Goal: Transaction & Acquisition: Purchase product/service

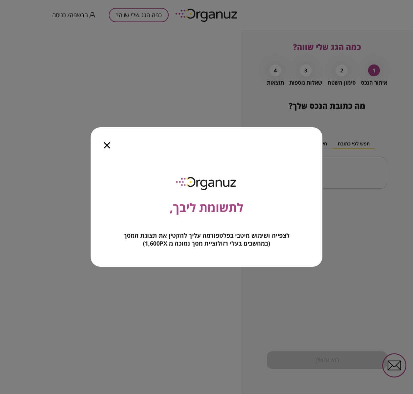
click at [106, 146] on icon "button" at bounding box center [107, 145] width 6 height 6
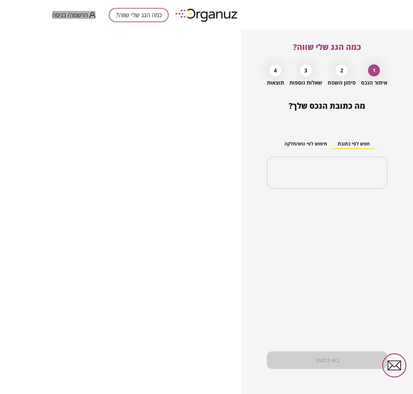
click at [70, 13] on span "הרשמה/ כניסה" at bounding box center [70, 15] width 36 height 7
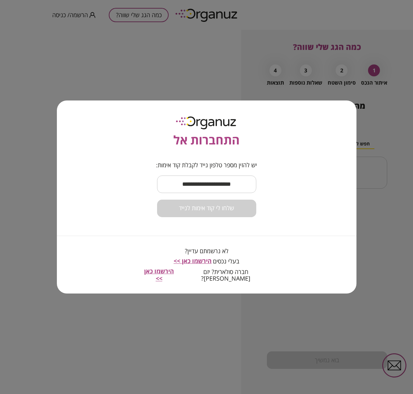
click at [199, 190] on input "text" at bounding box center [206, 185] width 99 height 20
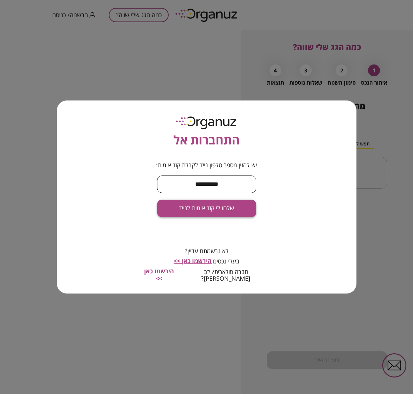
type input "**********"
click at [251, 214] on button "שלחו לי קוד אימות לנייד" at bounding box center [206, 209] width 99 height 18
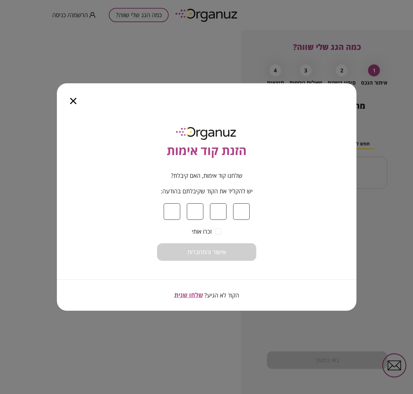
type input "*"
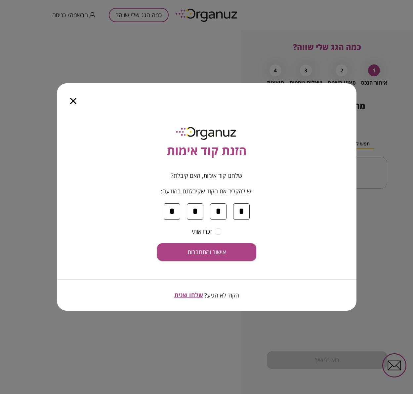
type input "*"
click at [216, 250] on span "אישור והתחברות" at bounding box center [206, 252] width 38 height 7
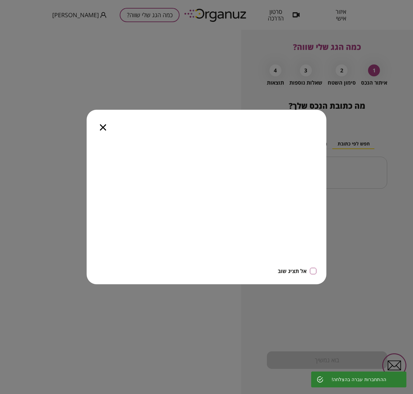
click at [101, 128] on icon "button" at bounding box center [103, 127] width 6 height 6
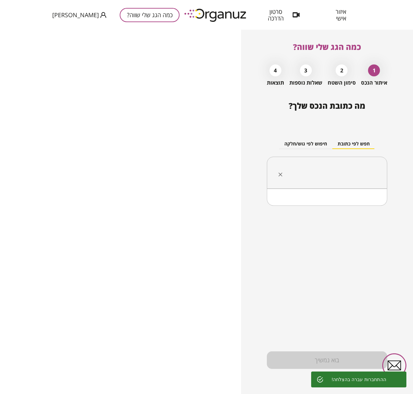
click at [307, 173] on input "text" at bounding box center [330, 173] width 100 height 17
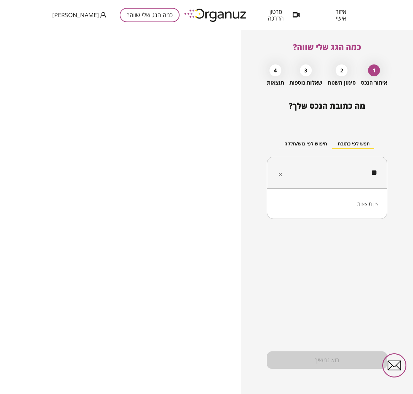
type input "*"
click at [359, 207] on li "הפרדס 28 הוד השרון" at bounding box center [326, 206] width 103 height 12
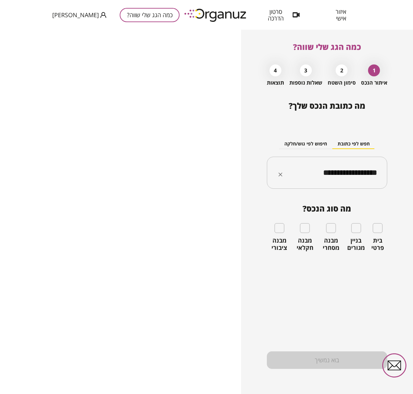
type input "**********"
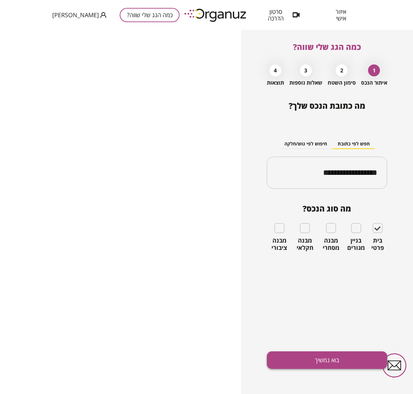
click at [345, 365] on button "בוא נמשיך" at bounding box center [327, 360] width 120 height 18
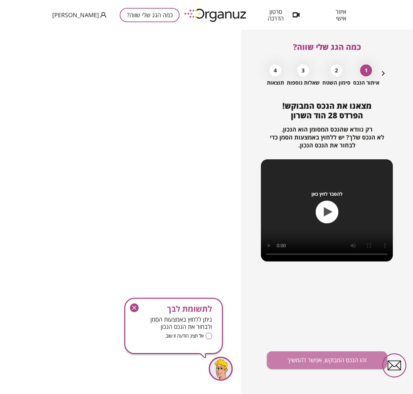
click at [345, 365] on button "זהו הנכס המבוקש, אפשר להמשיך" at bounding box center [327, 360] width 120 height 18
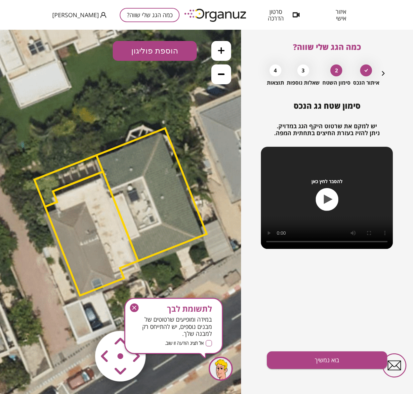
click at [81, 317] on area at bounding box center [81, 317] width 0 height 0
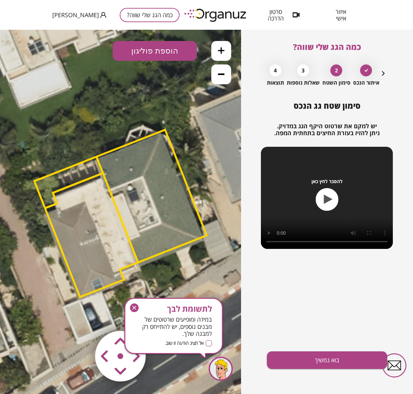
click at [81, 317] on area at bounding box center [81, 317] width 0 height 0
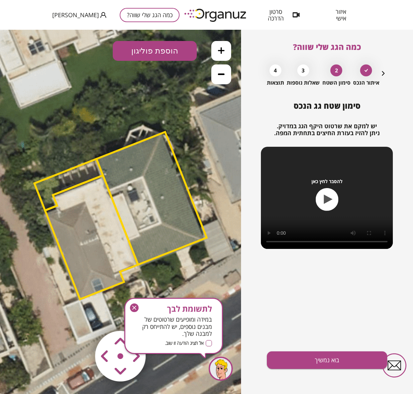
click at [81, 317] on area at bounding box center [81, 317] width 0 height 0
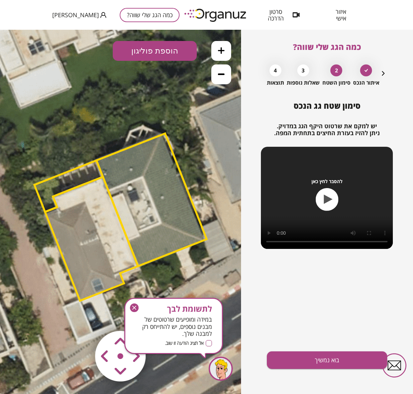
click at [81, 317] on area at bounding box center [81, 317] width 0 height 0
click at [318, 356] on button "בוא נמשיך" at bounding box center [327, 360] width 120 height 18
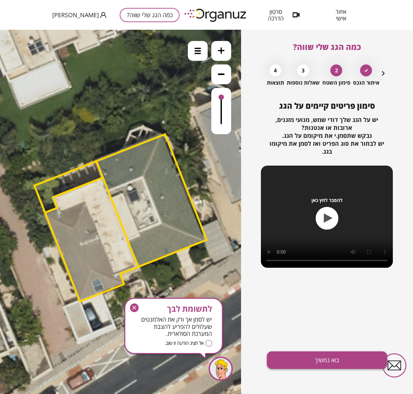
click at [319, 361] on button "בוא נמשיך" at bounding box center [327, 360] width 120 height 18
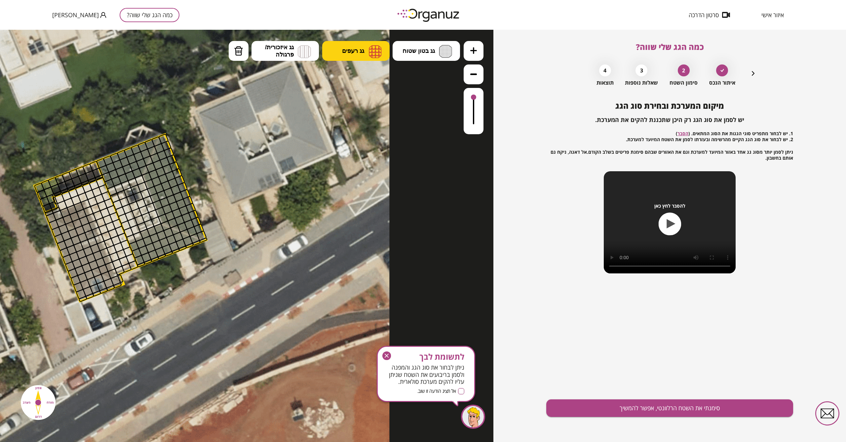
click at [367, 56] on button "גג רעפים" at bounding box center [355, 51] width 67 height 20
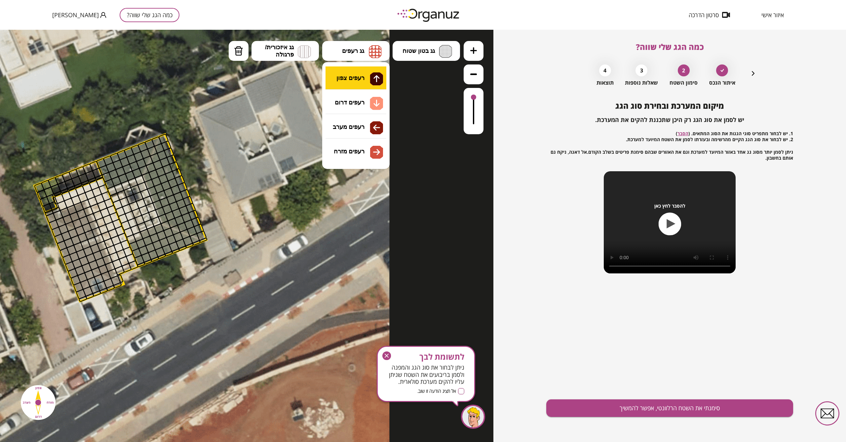
click at [366, 72] on div ".st0 { fill: #FFFFFF; } 10" at bounding box center [247, 236] width 494 height 412
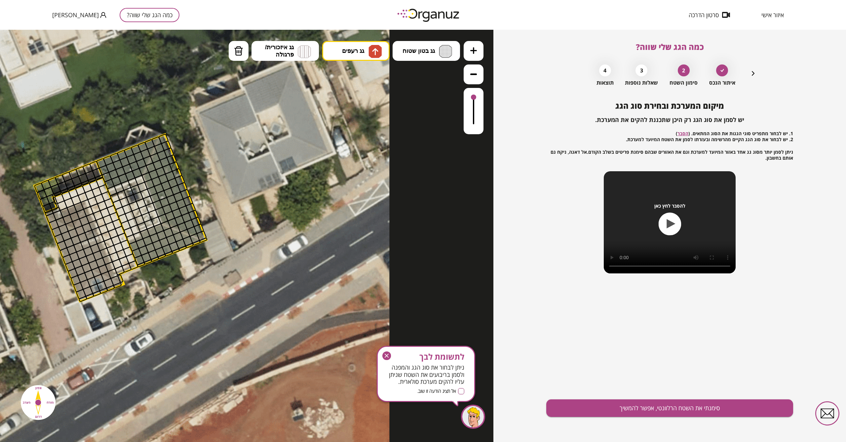
click at [66, 219] on div at bounding box center [67, 219] width 11 height 11
click at [71, 218] on div at bounding box center [74, 217] width 11 height 11
click at [72, 210] on div at bounding box center [71, 210] width 11 height 11
click at [64, 213] on div at bounding box center [65, 212] width 11 height 11
click at [59, 215] on div at bounding box center [58, 215] width 11 height 11
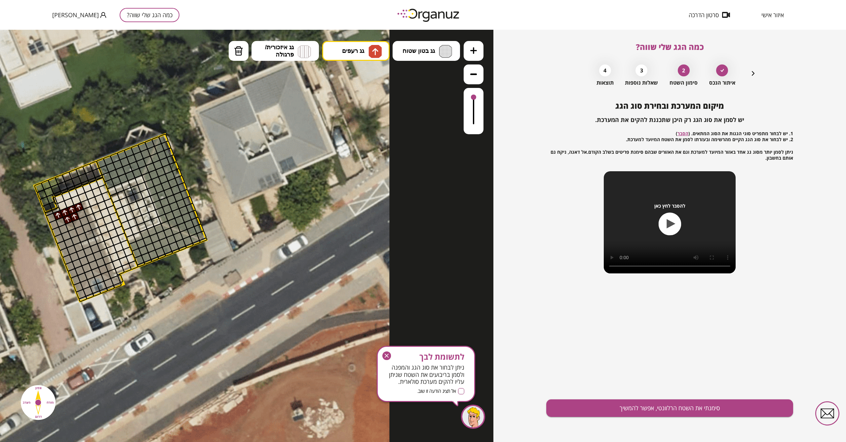
click at [79, 209] on div at bounding box center [78, 207] width 11 height 11
click at [354, 53] on span "גג רעפים" at bounding box center [353, 50] width 22 height 7
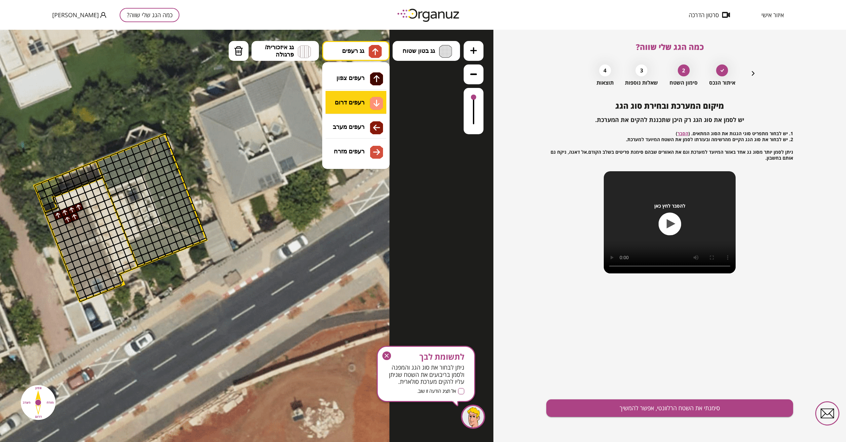
click at [356, 103] on div ".st0 { fill: #FFFFFF; } 10" at bounding box center [247, 236] width 494 height 412
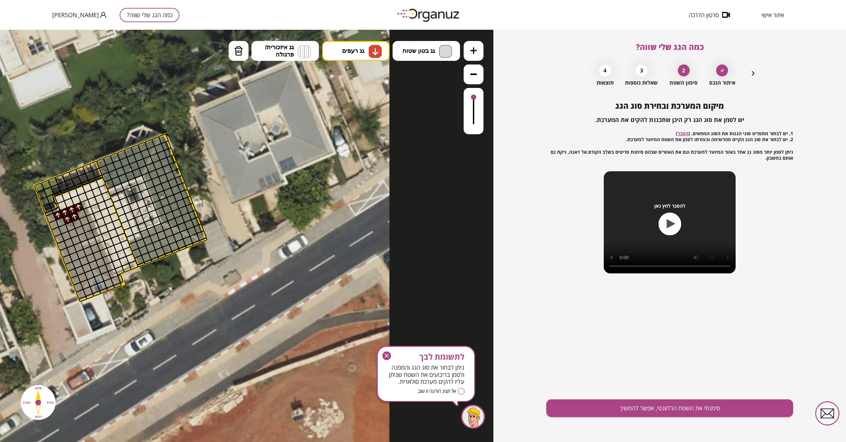
click at [107, 283] on div at bounding box center [108, 283] width 11 height 11
click at [91, 292] on div at bounding box center [88, 291] width 11 height 11
click at [91, 283] on div at bounding box center [92, 281] width 11 height 11
click at [98, 281] on div at bounding box center [99, 279] width 11 height 11
click at [101, 287] on div at bounding box center [102, 286] width 11 height 11
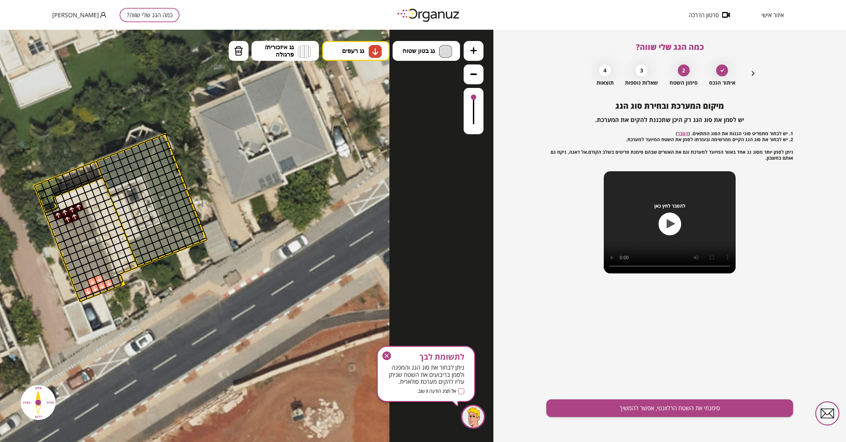
click at [97, 288] on div at bounding box center [95, 288] width 11 height 11
click at [355, 47] on button "גג רעפים" at bounding box center [355, 51] width 67 height 20
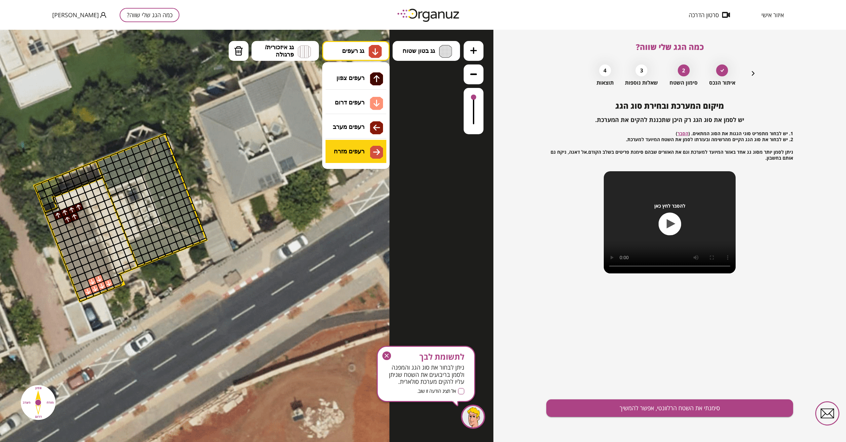
click at [360, 146] on div ".st0 { fill: #FFFFFF; } 10" at bounding box center [247, 236] width 494 height 412
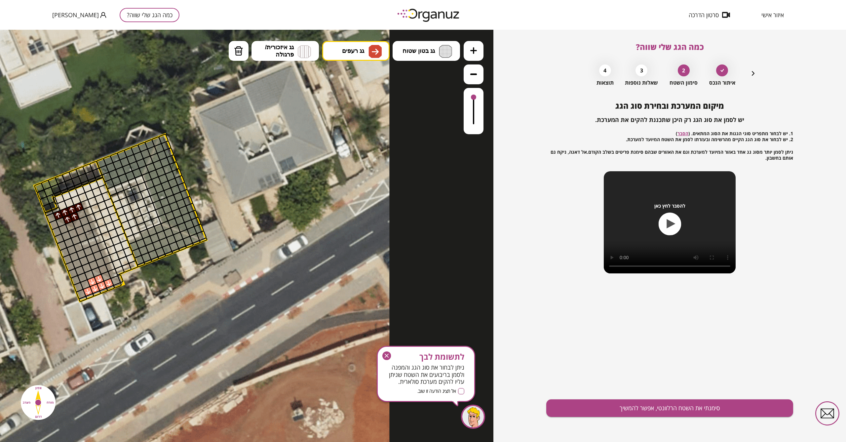
click at [90, 228] on div at bounding box center [87, 228] width 11 height 11
click at [82, 231] on div at bounding box center [80, 230] width 11 height 11
click at [81, 238] on div at bounding box center [82, 237] width 11 height 11
click at [87, 235] on div at bounding box center [89, 234] width 11 height 11
click at [96, 244] on div at bounding box center [92, 241] width 11 height 11
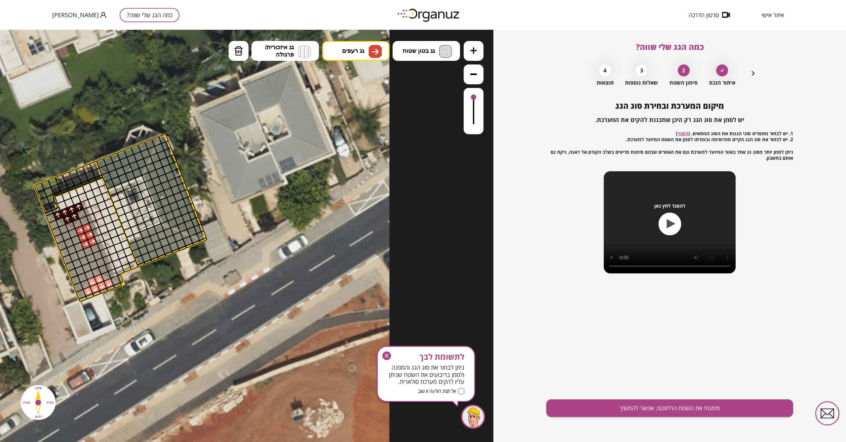
click at [85, 245] on div at bounding box center [85, 244] width 11 height 11
click at [92, 253] on div at bounding box center [88, 251] width 11 height 11
click at [94, 253] on div at bounding box center [95, 248] width 11 height 11
click at [96, 256] on div at bounding box center [98, 255] width 11 height 11
click at [93, 258] on div at bounding box center [91, 258] width 11 height 11
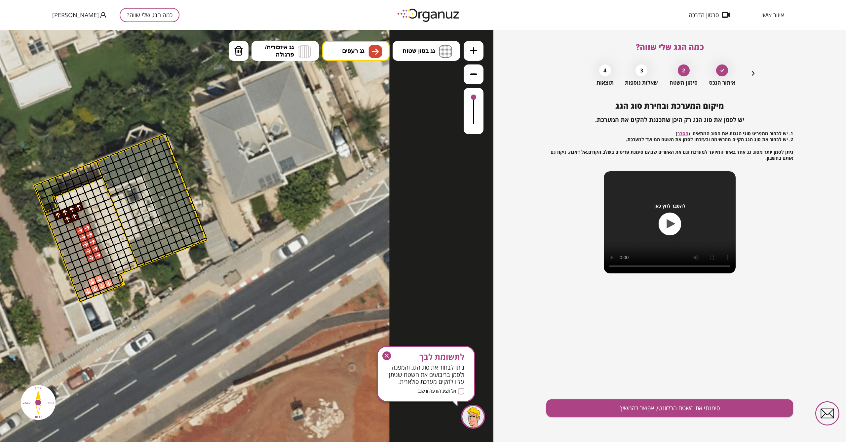
click at [95, 264] on div at bounding box center [93, 265] width 11 height 11
click at [99, 264] on div at bounding box center [100, 262] width 11 height 11
click at [101, 267] on div at bounding box center [103, 269] width 11 height 11
click at [85, 223] on div at bounding box center [84, 221] width 11 height 11
click at [271, 56] on span "גג איזכורית/ פרגולה" at bounding box center [279, 51] width 29 height 15
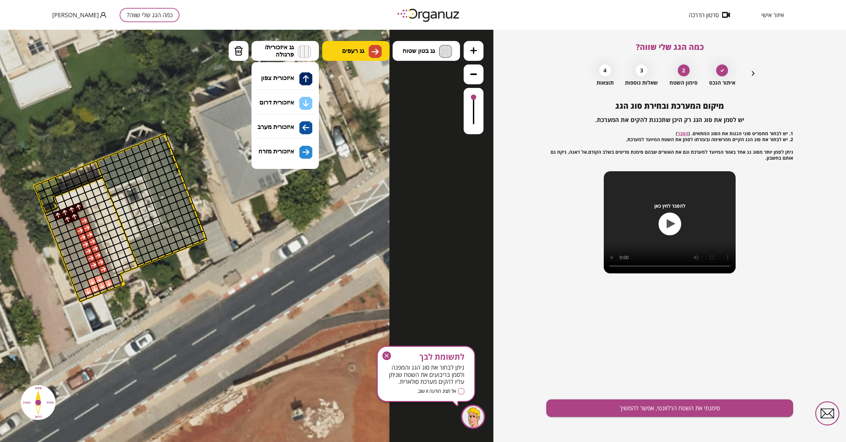
click at [326, 49] on button "גג רעפים" at bounding box center [355, 51] width 67 height 20
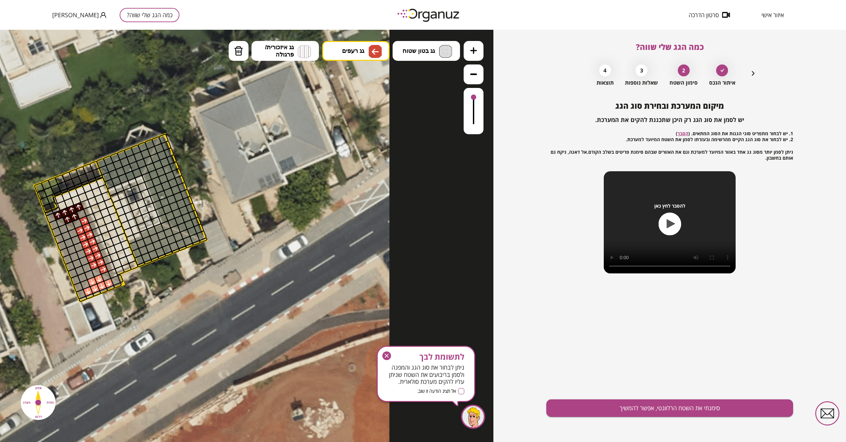
click at [346, 129] on div ".st0 { fill: #FFFFFF; } 10" at bounding box center [247, 236] width 494 height 412
click at [75, 281] on div at bounding box center [75, 280] width 11 height 11
click at [81, 279] on div at bounding box center [82, 277] width 11 height 11
click at [80, 272] on div at bounding box center [79, 270] width 11 height 11
click at [77, 265] on div at bounding box center [77, 264] width 11 height 11
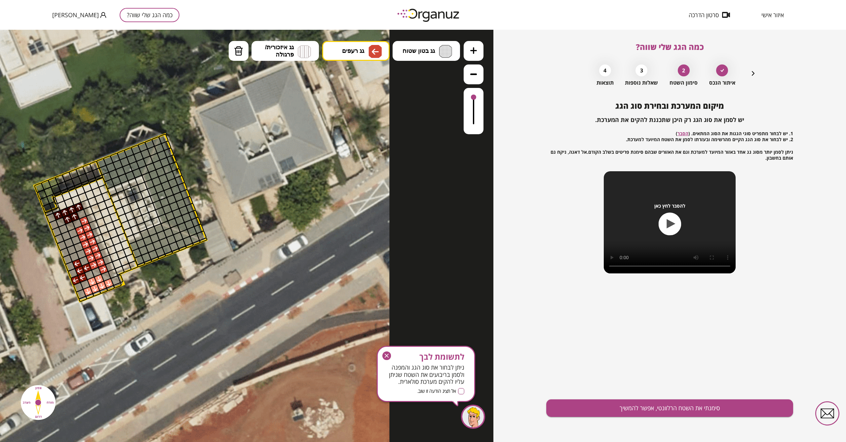
click at [87, 268] on div at bounding box center [86, 268] width 11 height 11
click at [85, 262] on div at bounding box center [84, 261] width 11 height 11
click at [81, 256] on div at bounding box center [81, 254] width 11 height 11
click at [79, 256] on div at bounding box center [81, 254] width 11 height 11
click at [75, 256] on div at bounding box center [74, 257] width 11 height 11
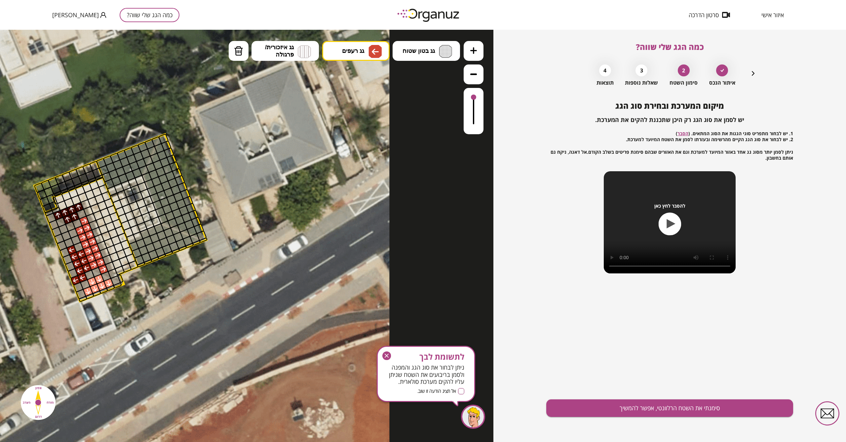
click at [72, 251] on div at bounding box center [71, 250] width 11 height 11
click at [78, 248] on div at bounding box center [78, 247] width 11 height 11
click at [73, 240] on div at bounding box center [75, 240] width 11 height 11
click at [70, 241] on div at bounding box center [68, 243] width 11 height 11
click at [68, 238] on div at bounding box center [66, 236] width 11 height 11
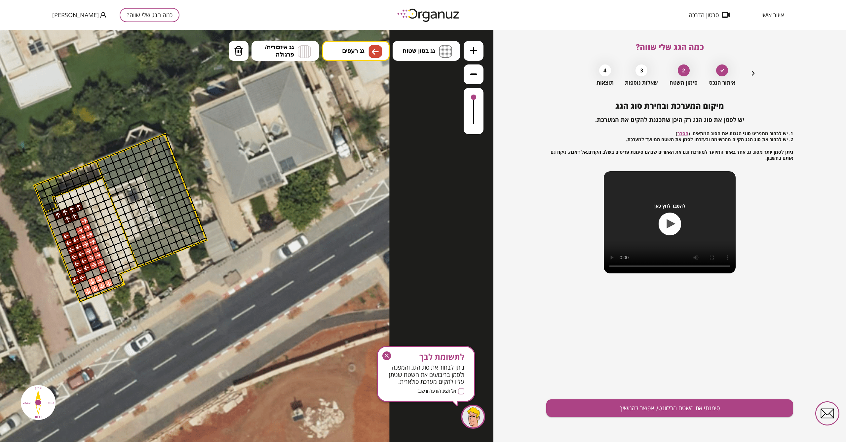
click at [73, 234] on div at bounding box center [73, 233] width 11 height 11
click at [61, 229] on div at bounding box center [63, 229] width 11 height 11
click at [53, 228] on div at bounding box center [54, 225] width 11 height 11
drag, startPoint x: 55, startPoint y: 232, endPoint x: 73, endPoint y: 270, distance: 42.6
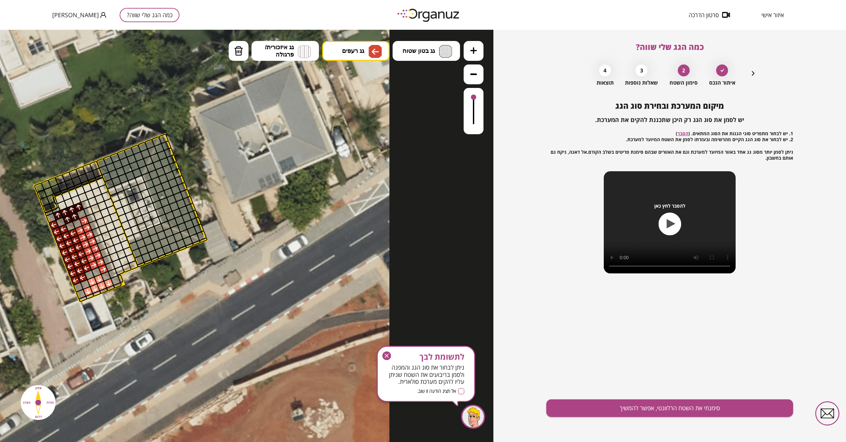
click at [78, 285] on div at bounding box center [78, 287] width 11 height 11
click at [403, 46] on button "גג בטון שטוח" at bounding box center [426, 51] width 67 height 20
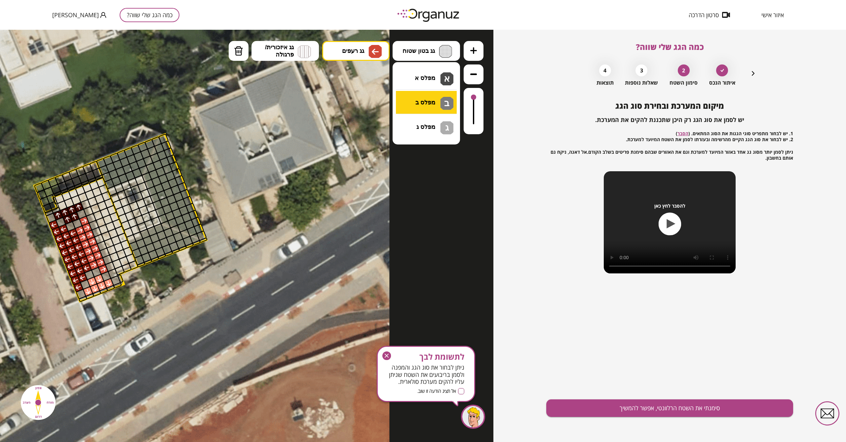
click at [413, 97] on div ".st0 { fill: #FFFFFF; } 10" at bounding box center [247, 236] width 494 height 412
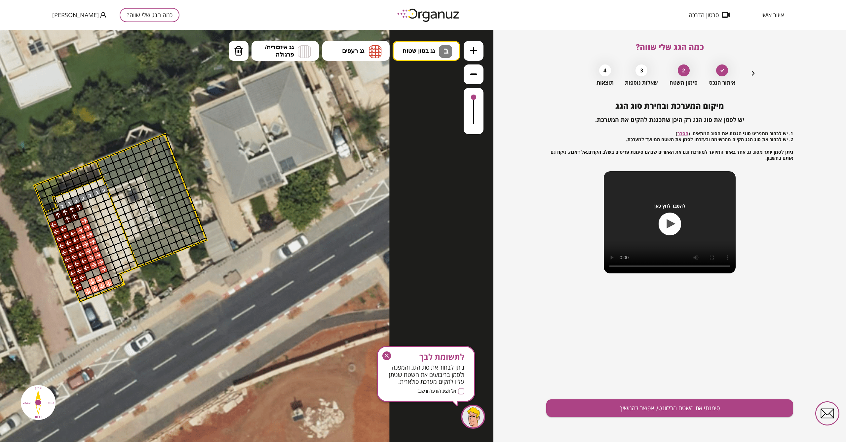
drag, startPoint x: 65, startPoint y: 206, endPoint x: 102, endPoint y: 192, distance: 39.2
drag, startPoint x: 60, startPoint y: 198, endPoint x: 98, endPoint y: 189, distance: 39.0
drag, startPoint x: 92, startPoint y: 203, endPoint x: 119, endPoint y: 267, distance: 69.1
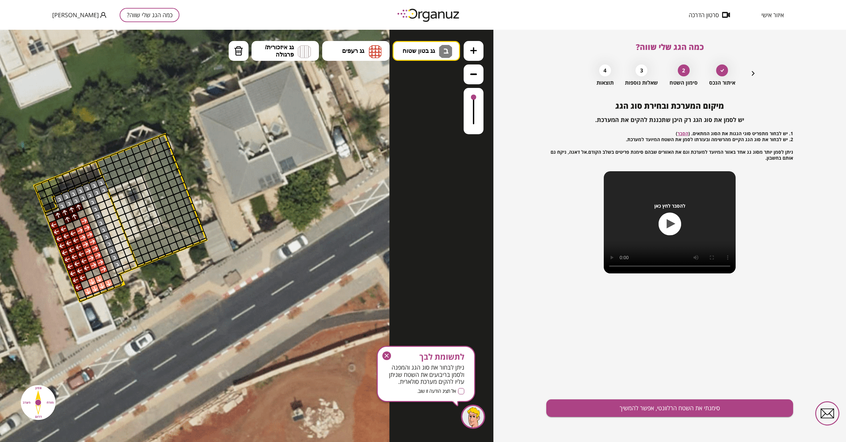
drag, startPoint x: 125, startPoint y: 262, endPoint x: 129, endPoint y: 261, distance: 3.9
drag, startPoint x: 122, startPoint y: 256, endPoint x: 99, endPoint y: 201, distance: 59.9
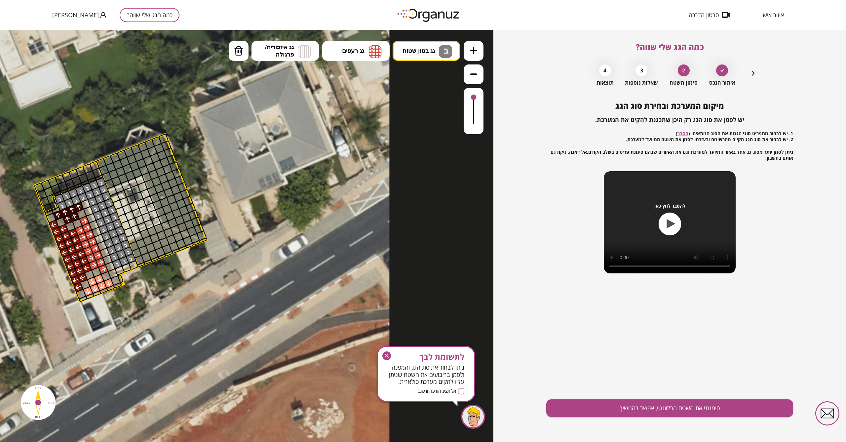
drag, startPoint x: 106, startPoint y: 195, endPoint x: 126, endPoint y: 249, distance: 57.3
click at [103, 184] on div at bounding box center [101, 182] width 11 height 11
click at [237, 50] on img at bounding box center [238, 51] width 9 height 10
drag, startPoint x: 102, startPoint y: 183, endPoint x: 130, endPoint y: 256, distance: 78.0
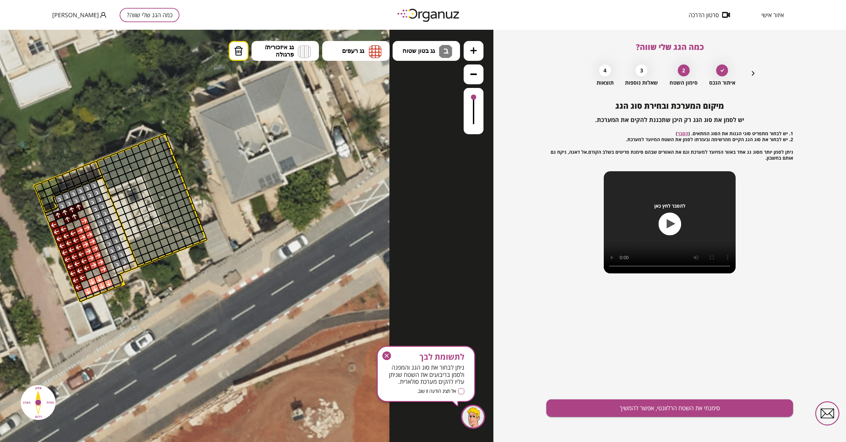
click at [413, 394] on button "סימנתי את השטח הרלוונטי, אפשר להמשיך" at bounding box center [670, 408] width 247 height 18
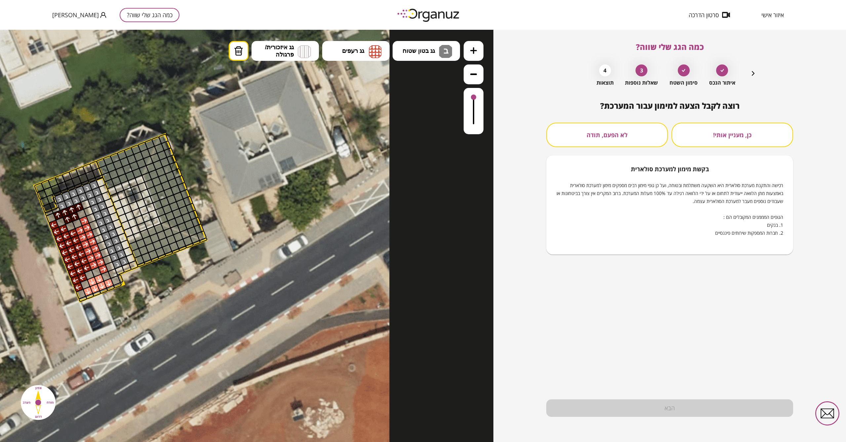
click at [413, 143] on button "לא הפעם, תודה" at bounding box center [608, 135] width 122 height 24
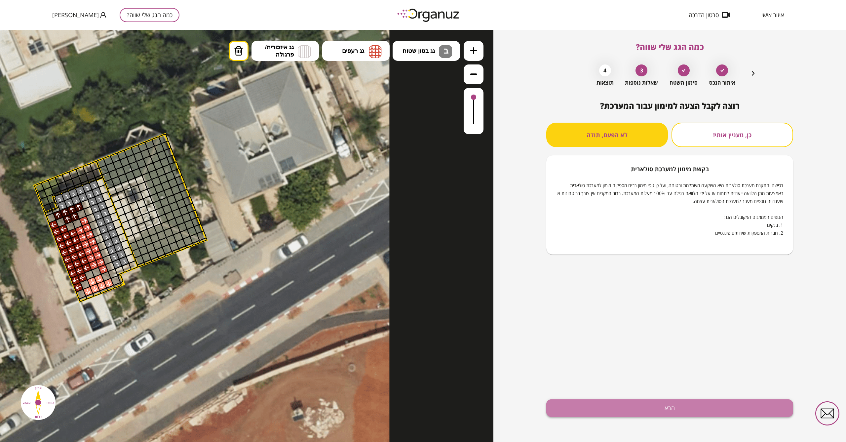
click at [413, 394] on button "הבא" at bounding box center [670, 408] width 247 height 18
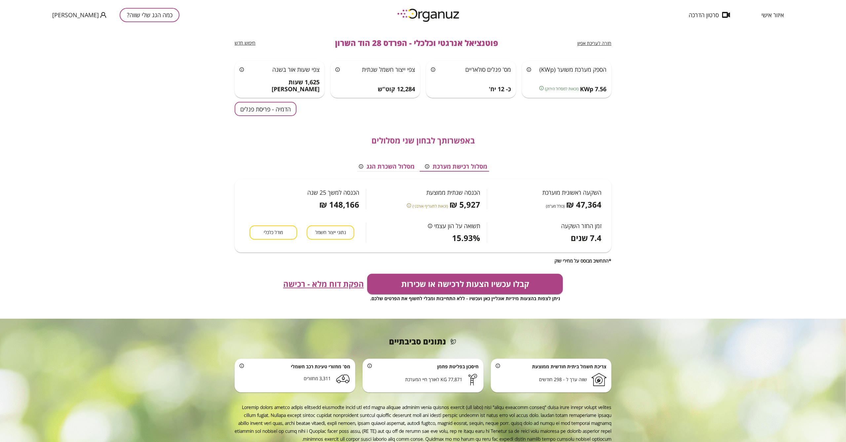
scroll to position [6, 0]
drag, startPoint x: 582, startPoint y: 228, endPoint x: 559, endPoint y: 232, distance: 23.2
click at [413, 232] on div "זמן החזר השקעה 7.4 שנים" at bounding box center [547, 225] width 121 height 33
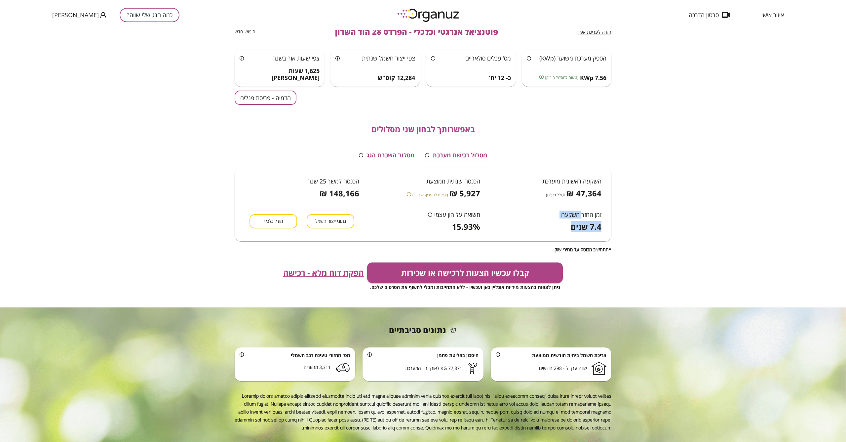
scroll to position [14, 0]
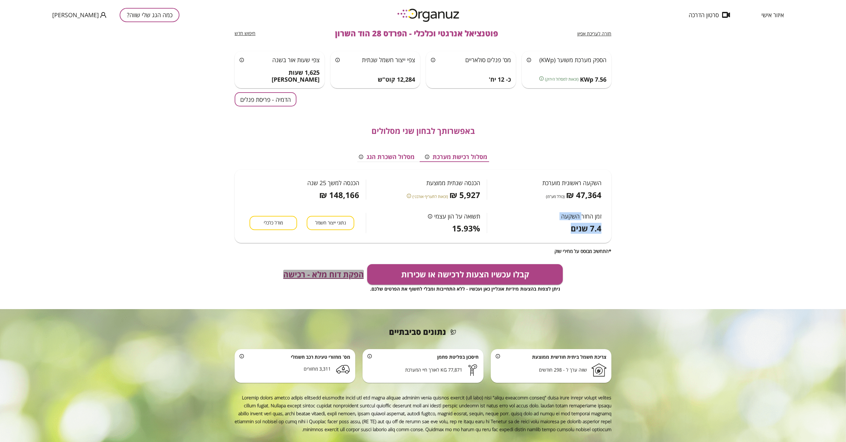
click at [317, 274] on span "הפקת דוח מלא - רכישה" at bounding box center [323, 274] width 81 height 9
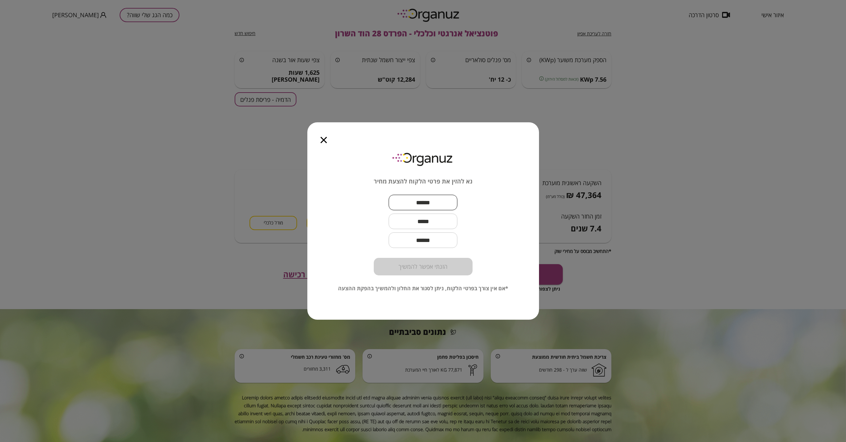
type input "*"
type input "********"
type input "**********"
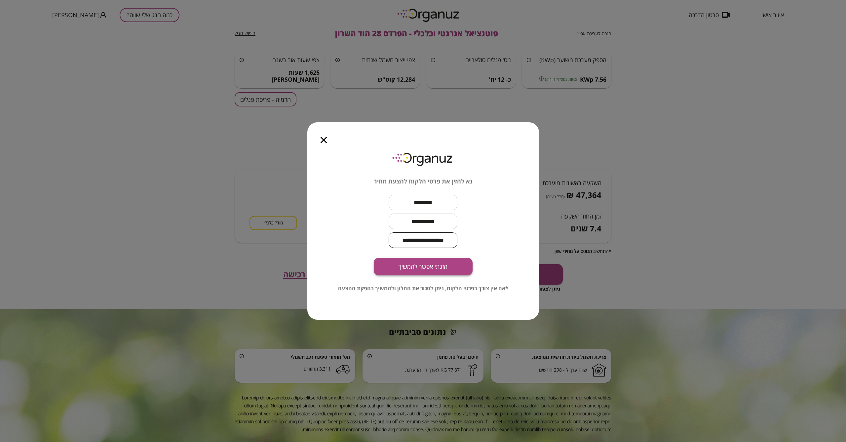
type input "**********"
click at [409, 272] on button "הזנתי אפשר להמשיך" at bounding box center [423, 267] width 99 height 18
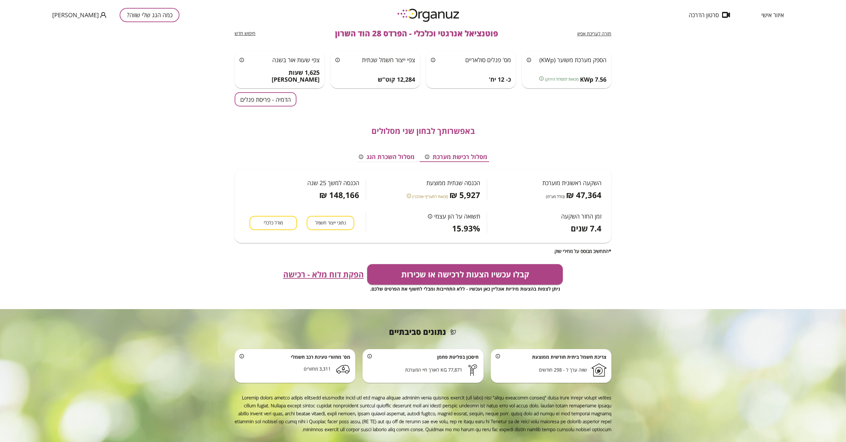
click at [279, 108] on div "באפשרותך לבחון שני מסלולים מסלול רכישת מערכת מסלול השכרת הגג השקעה ראשונית מוער…" at bounding box center [423, 179] width 377 height 147
click at [283, 104] on button "הדמיה - פריסת פנלים" at bounding box center [266, 99] width 62 height 14
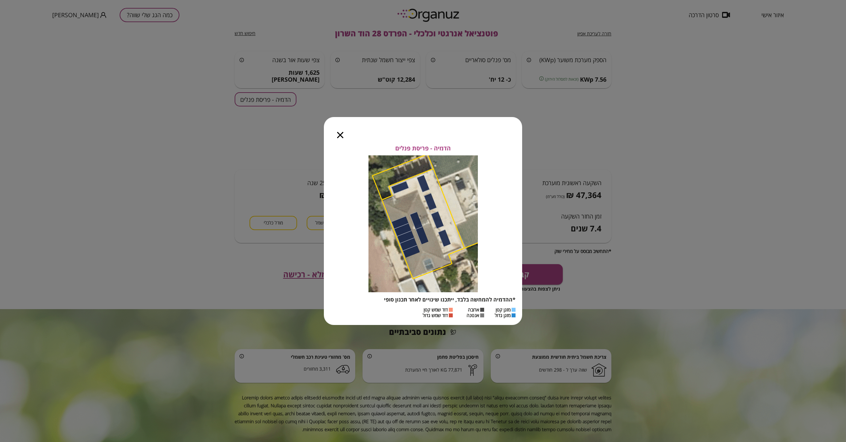
click at [338, 132] on icon "button" at bounding box center [340, 135] width 6 height 6
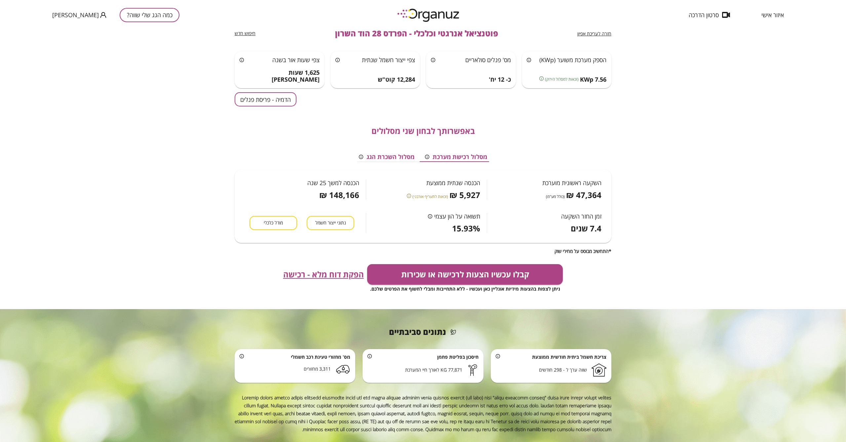
click at [413, 32] on span "חזרה לעריכת אפיון" at bounding box center [595, 33] width 34 height 6
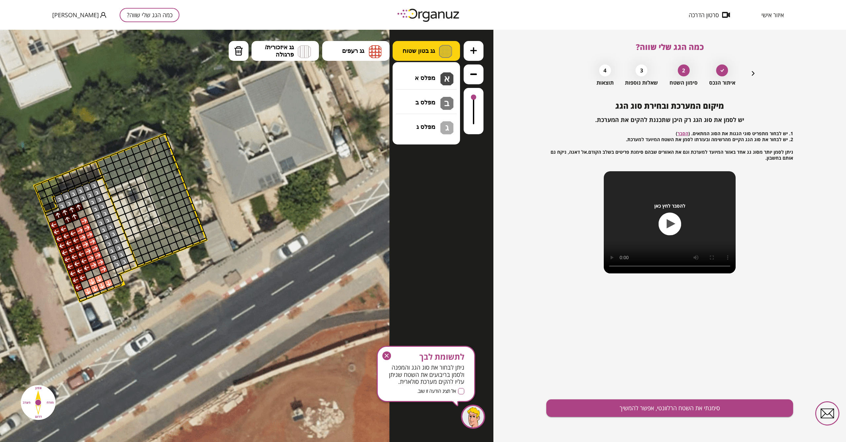
click at [413, 59] on button "גג בטון שטוח" at bounding box center [426, 51] width 67 height 20
click at [413, 101] on div ".st0 { fill: #FFFFFF; } 10" at bounding box center [247, 236] width 494 height 412
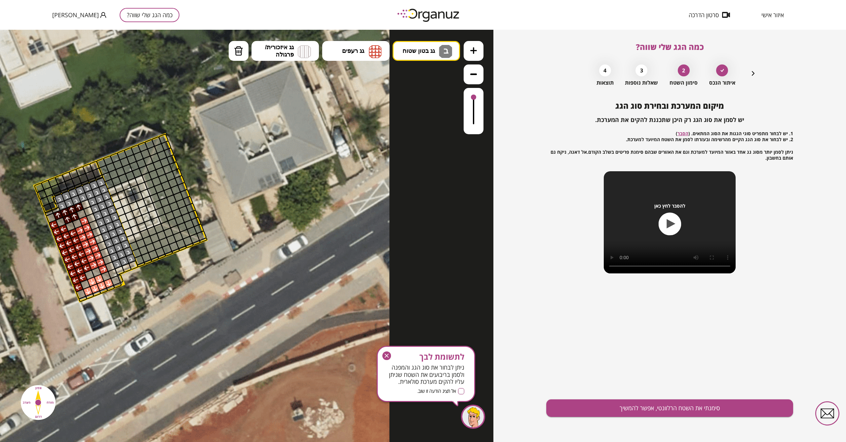
drag, startPoint x: 99, startPoint y: 183, endPoint x: 129, endPoint y: 258, distance: 79.9
click at [413, 394] on button "סימנתי את השטח הרלוונטי, אפשר להמשיך" at bounding box center [670, 408] width 247 height 18
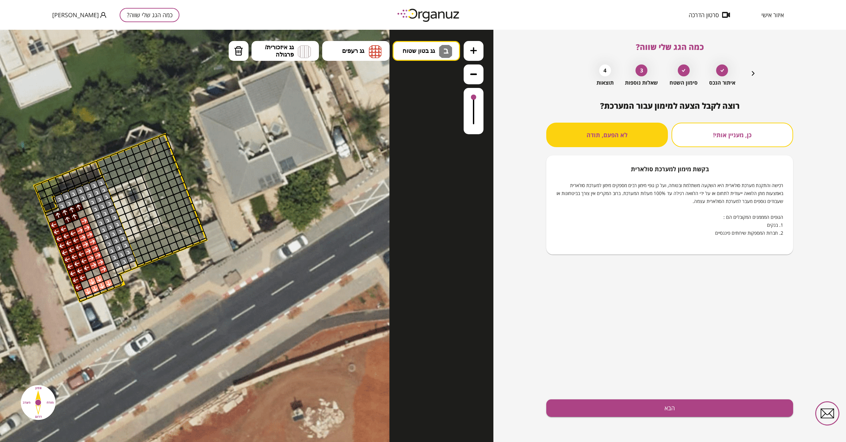
click at [413, 394] on button "הבא" at bounding box center [670, 408] width 247 height 18
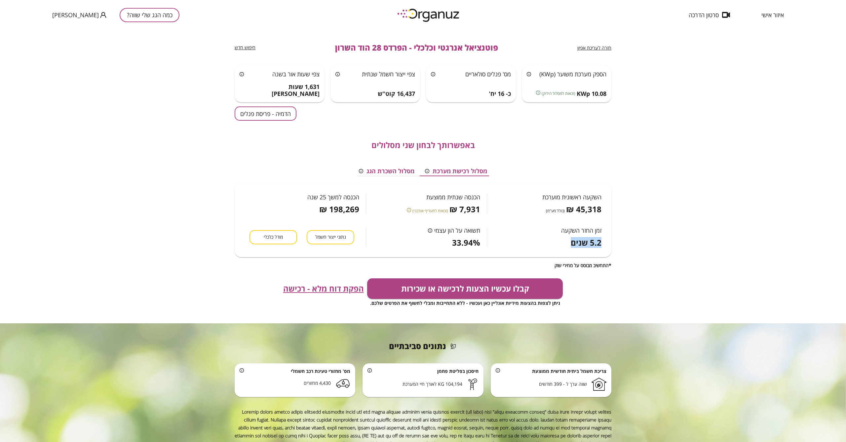
drag, startPoint x: 600, startPoint y: 243, endPoint x: 567, endPoint y: 241, distance: 33.1
click at [413, 241] on div "5.2 שנים" at bounding box center [581, 242] width 40 height 9
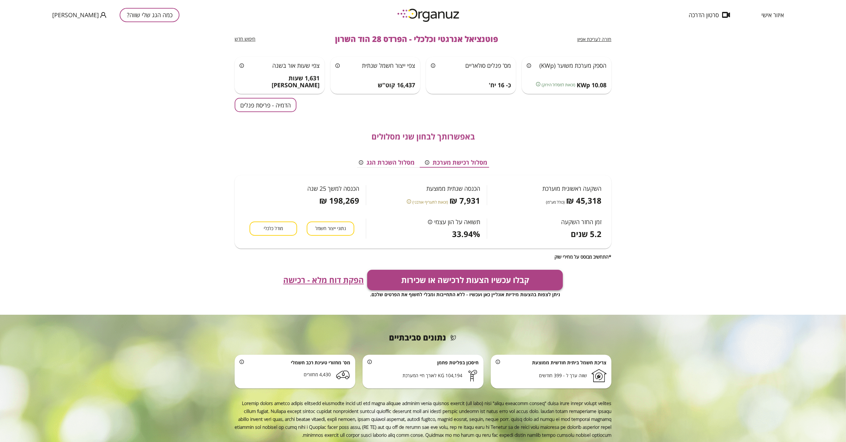
scroll to position [7, 0]
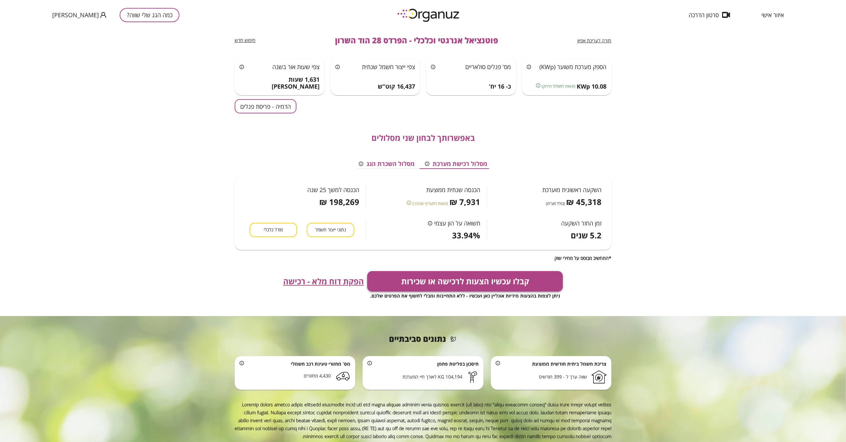
click at [413, 287] on button "קבלו עכשיו הצעות לרכישה או שכירות" at bounding box center [465, 281] width 196 height 20
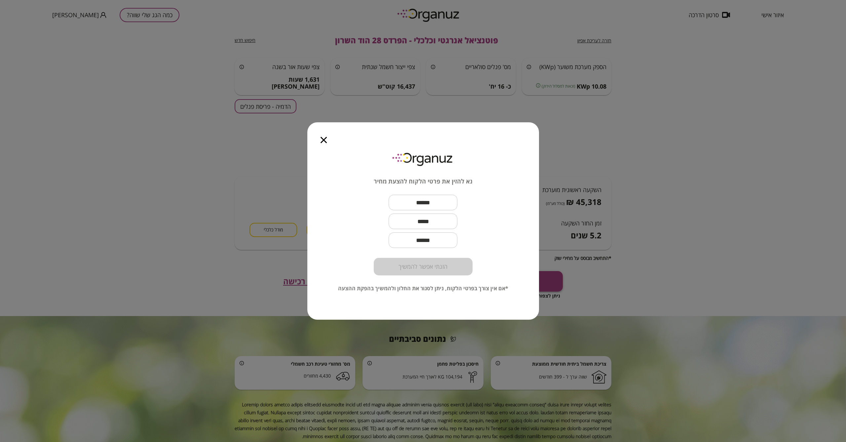
scroll to position [0, 0]
type input "*"
type input "********"
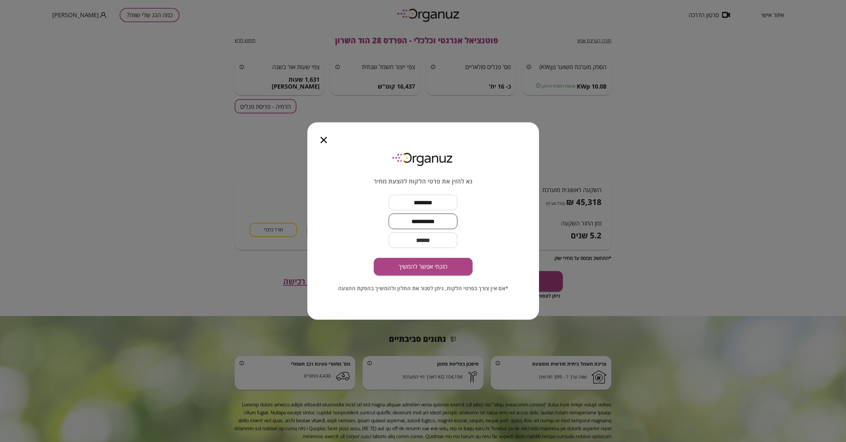
type input "**********"
click at [413, 270] on button "הזנתי אפשר להמשיך" at bounding box center [423, 267] width 99 height 18
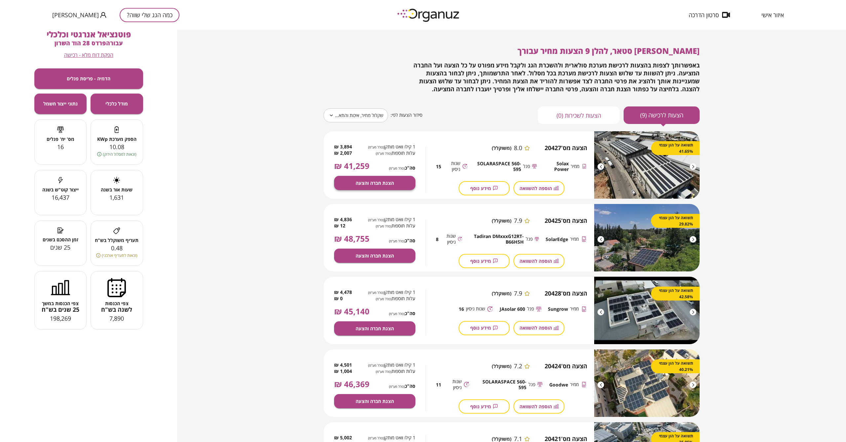
click at [364, 186] on button "הצגת חברה והצעה" at bounding box center [374, 183] width 81 height 14
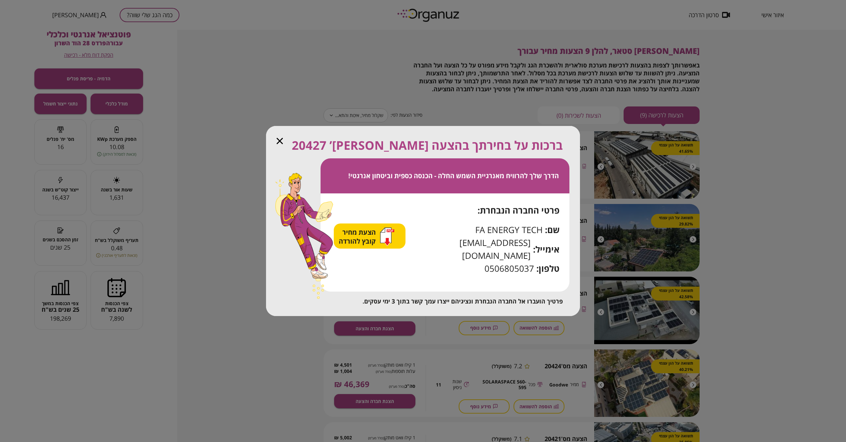
click at [372, 246] on span "הצעת מחיר קובץ להורדה" at bounding box center [358, 237] width 39 height 18
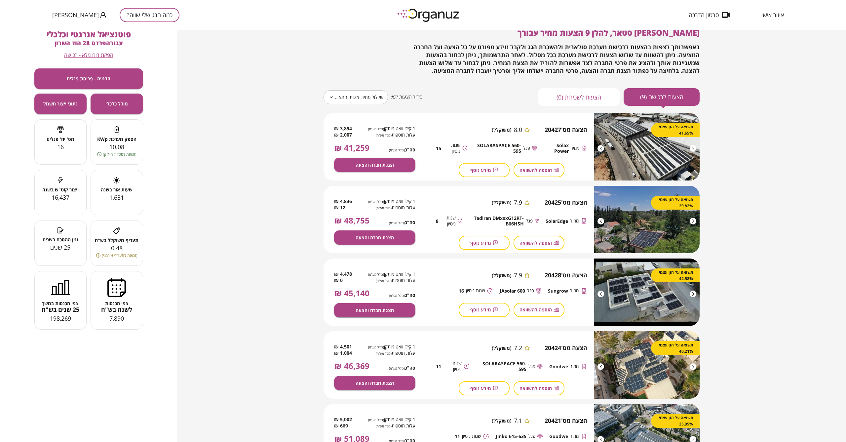
scroll to position [20, 0]
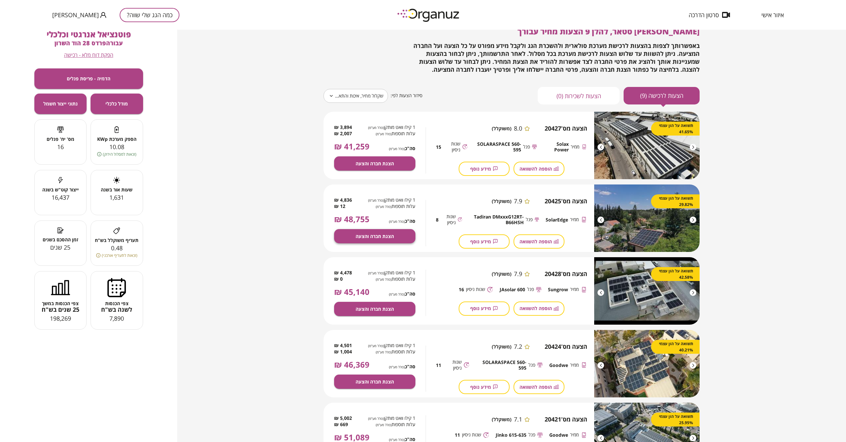
click at [359, 240] on button "הצגת חברה והצעה" at bounding box center [374, 236] width 81 height 14
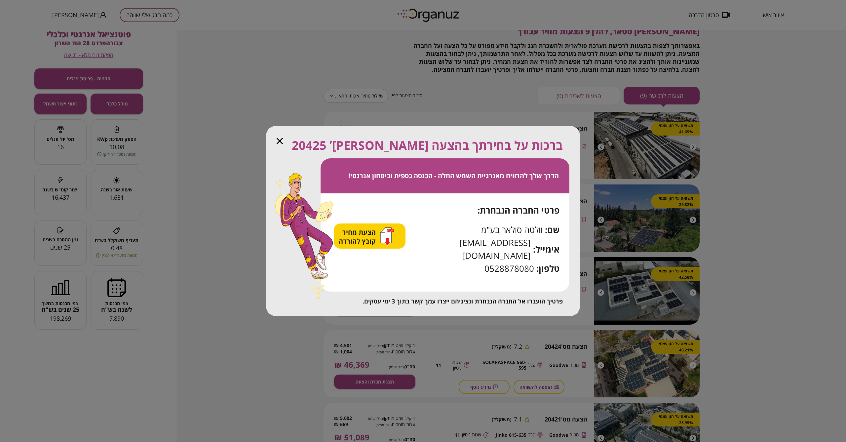
click at [366, 246] on span "הצעת מחיר קובץ להורדה" at bounding box center [358, 237] width 39 height 18
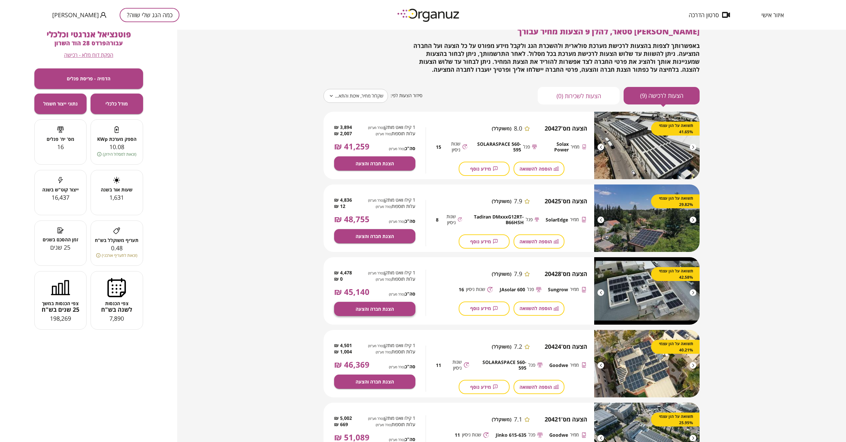
click at [356, 310] on span "הצגת חברה והצעה" at bounding box center [375, 309] width 38 height 6
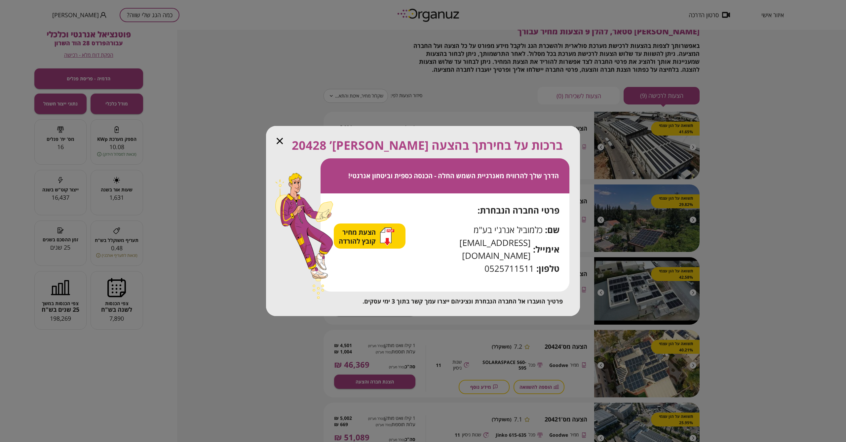
click at [367, 246] on span "הצעת מחיר קובץ להורדה" at bounding box center [358, 237] width 39 height 18
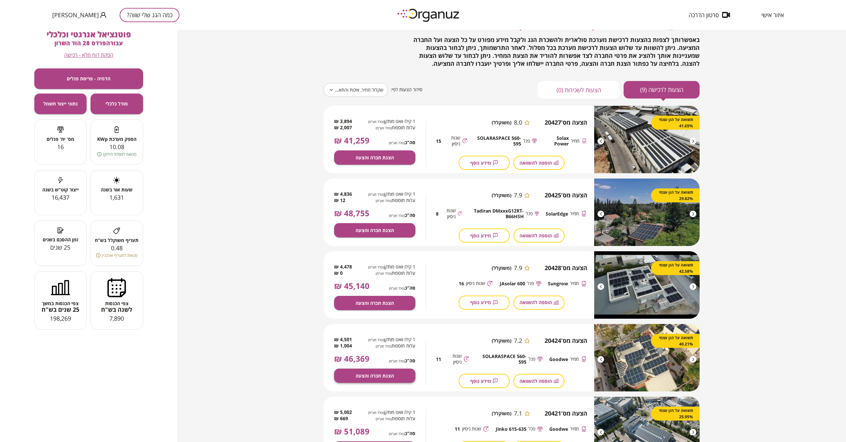
click at [378, 373] on span "הצגת חברה והצעה" at bounding box center [375, 376] width 38 height 6
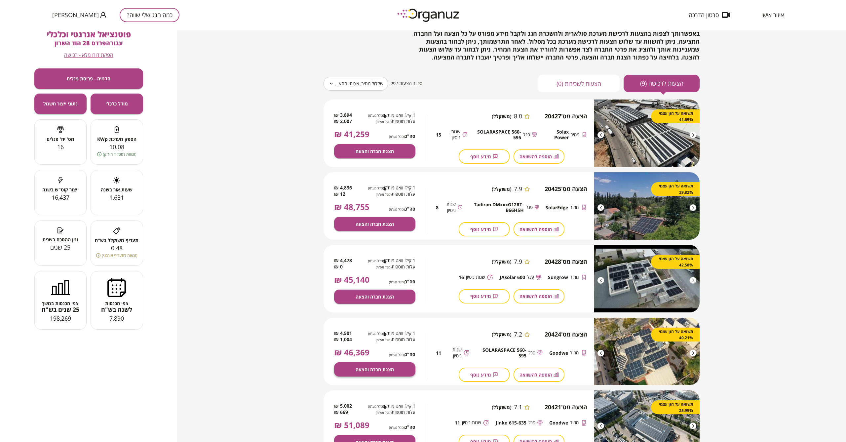
scroll to position [31, 0]
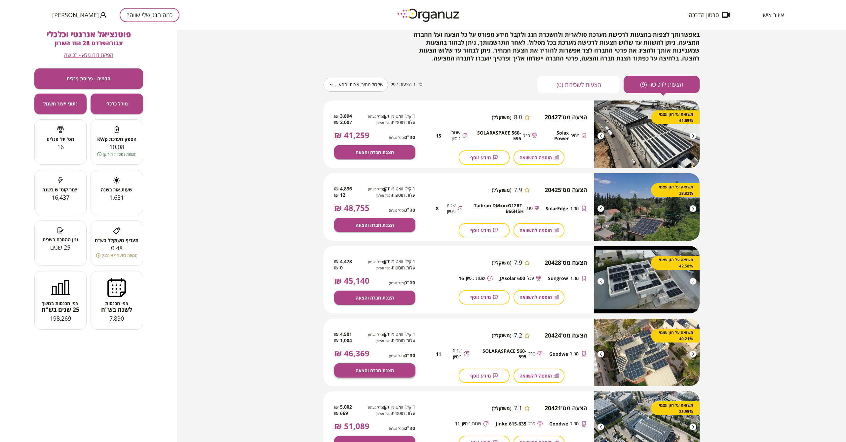
click at [387, 369] on span "הצגת חברה והצעה" at bounding box center [375, 371] width 38 height 6
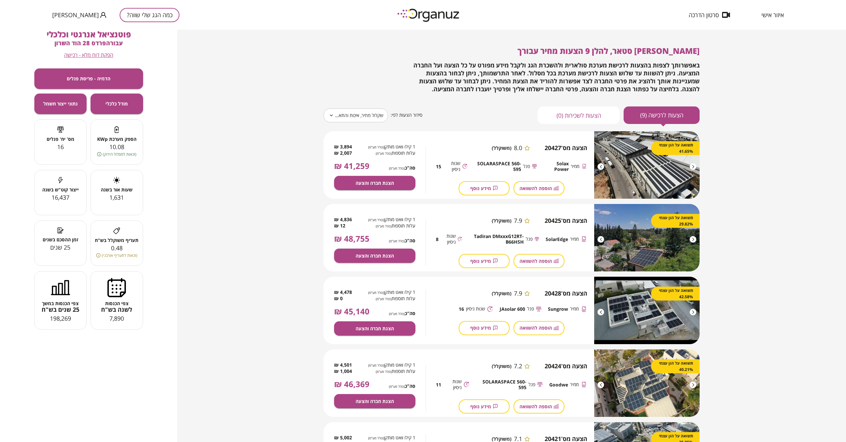
scroll to position [0, 0]
click at [413, 164] on div at bounding box center [601, 166] width 7 height 7
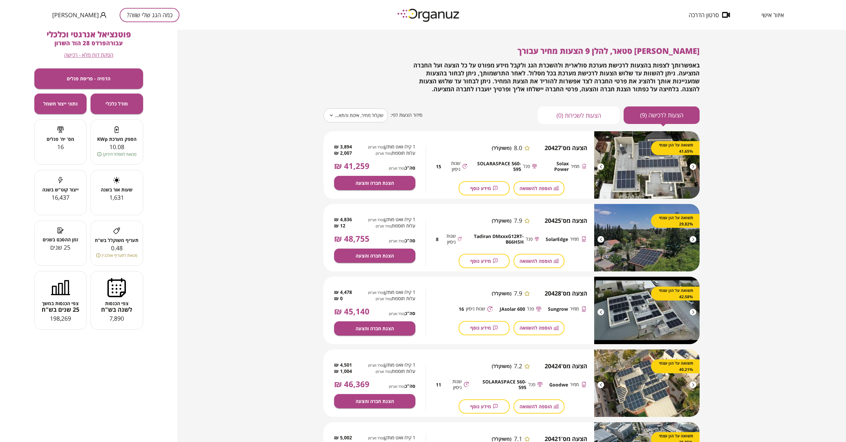
click at [413, 164] on div at bounding box center [601, 166] width 7 height 7
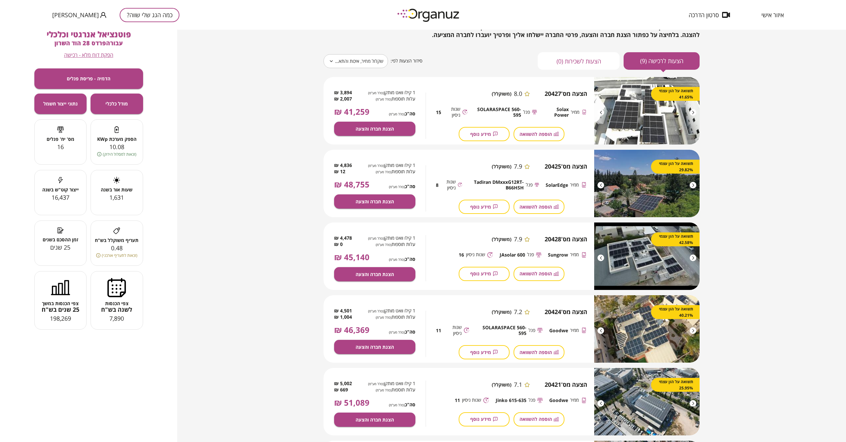
scroll to position [54, 0]
click at [413, 132] on span "הוספה להשוואה" at bounding box center [536, 135] width 32 height 6
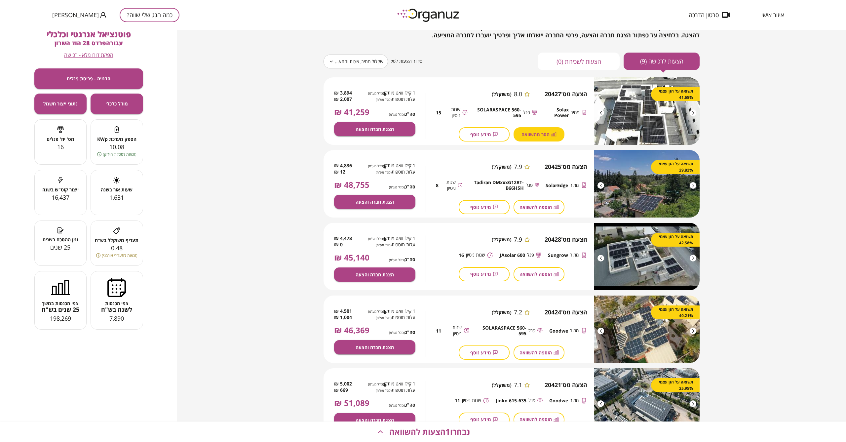
scroll to position [52, 0]
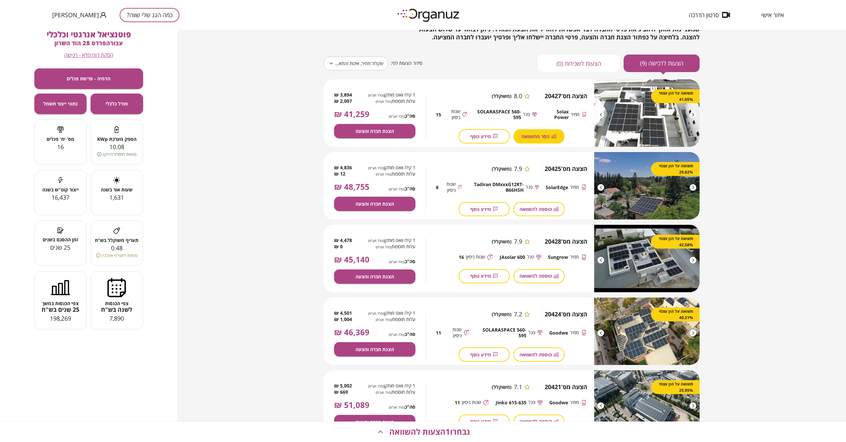
click at [413, 206] on span "הוספה להשוואה" at bounding box center [536, 209] width 32 height 6
click at [413, 278] on icon "button" at bounding box center [556, 276] width 5 height 4
click at [413, 359] on div "הוספה להשוואה" at bounding box center [539, 354] width 51 height 14
click at [413, 208] on span "מידע נוסף" at bounding box center [480, 209] width 21 height 6
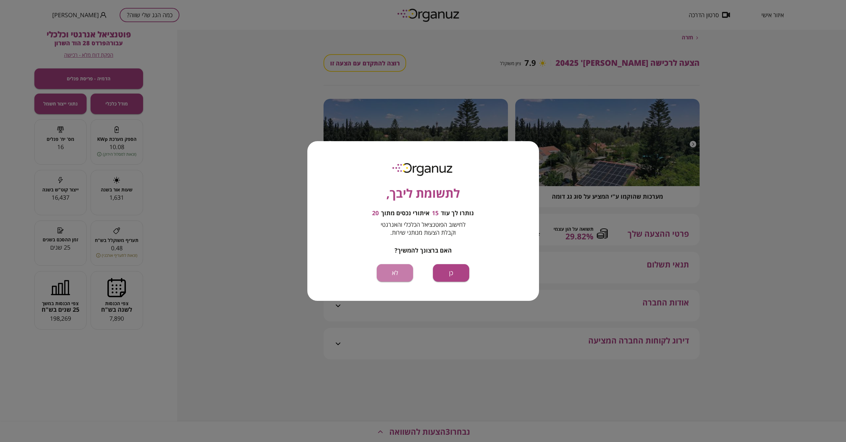
click at [403, 269] on button "לא" at bounding box center [395, 273] width 36 height 18
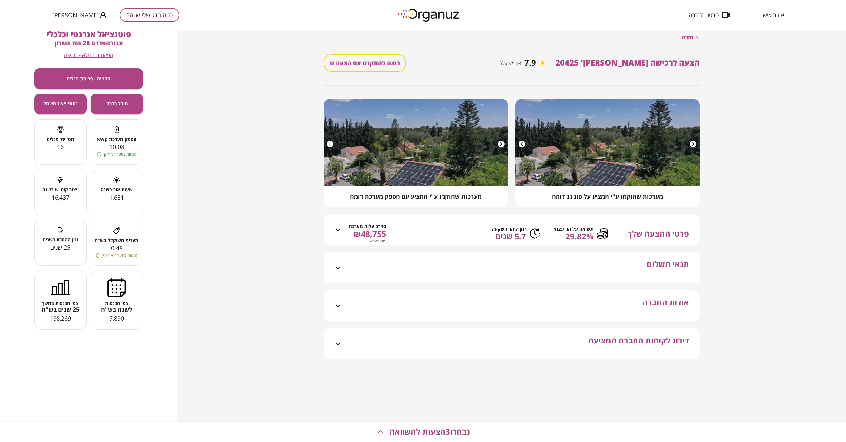
click at [413, 239] on icon at bounding box center [602, 233] width 11 height 11
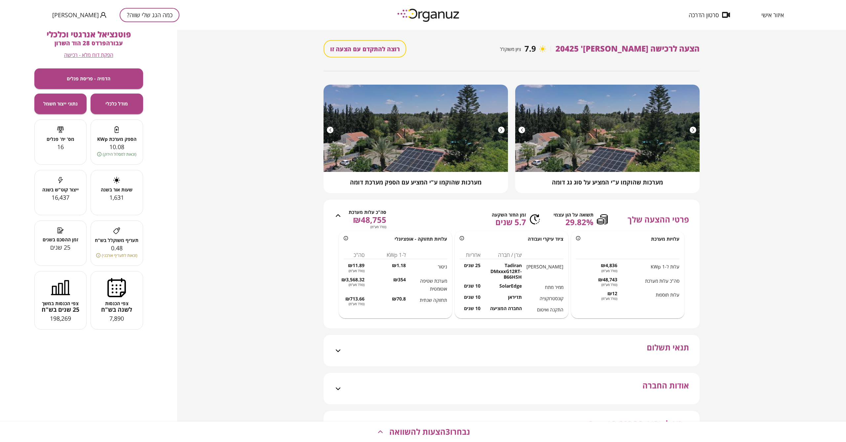
scroll to position [16, 0]
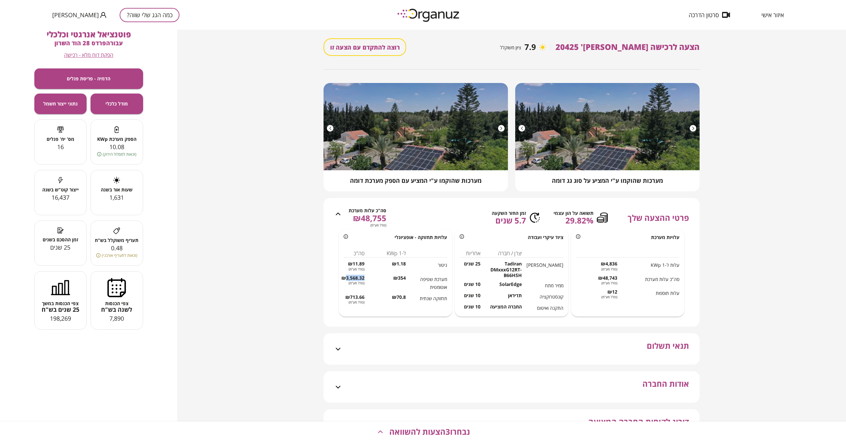
drag, startPoint x: 364, startPoint y: 286, endPoint x: 345, endPoint y: 286, distance: 18.5
click at [345, 281] on span "₪3,568.32" at bounding box center [354, 278] width 21 height 6
click at [345, 281] on span "₪3,568.32" at bounding box center [354, 279] width 21 height 6
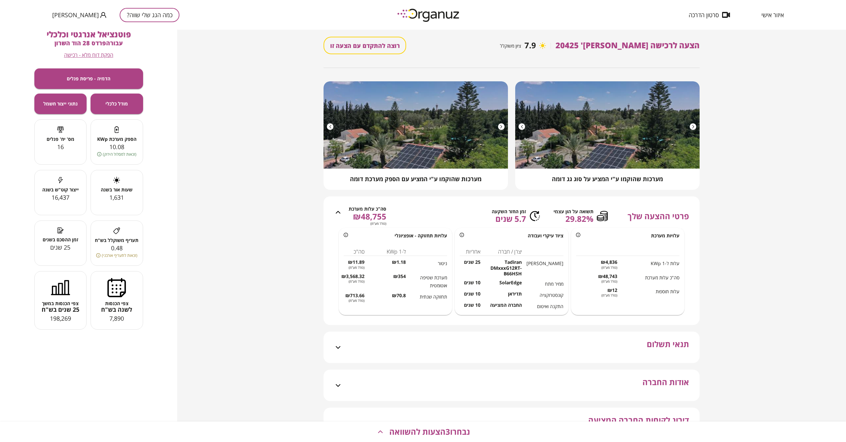
click at [413, 303] on div "חזרה הצעה לרכישה [PERSON_NAME]' 20425 7.9 ציון משוקלל רוצה להתקדם עם הצעה זו מע…" at bounding box center [511, 226] width 669 height 392
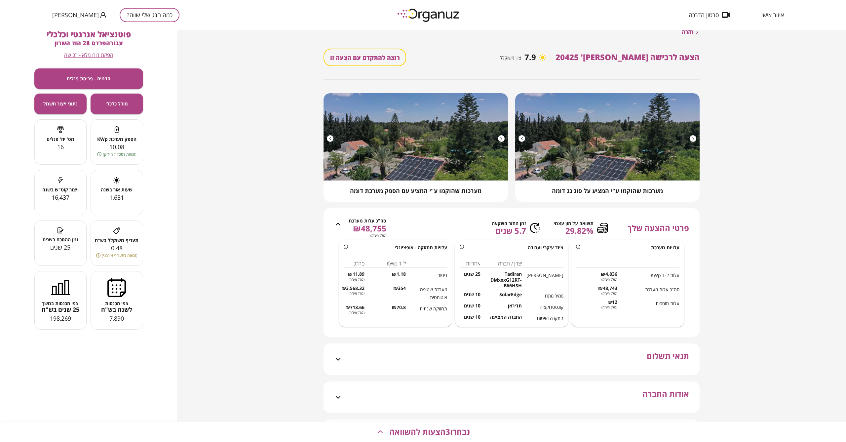
scroll to position [5, 0]
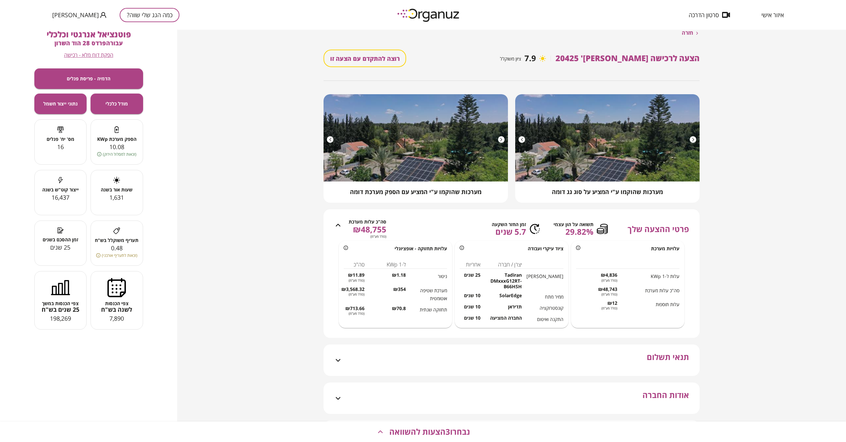
click at [413, 255] on div "עלויות מערכת עלות ל-1 KWp ₪4,836 (כולל מע"מ) סה"כ עלות מערכת ₪48,743 (כולל מע"מ…" at bounding box center [627, 284] width 113 height 87
click at [413, 250] on icon at bounding box center [578, 248] width 4 height 4
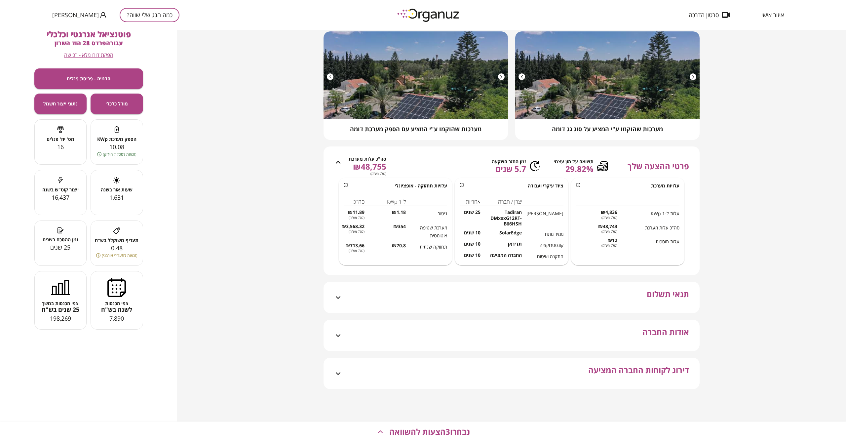
scroll to position [75, 0]
click at [133, 106] on button "מודל כלכלי" at bounding box center [117, 104] width 53 height 20
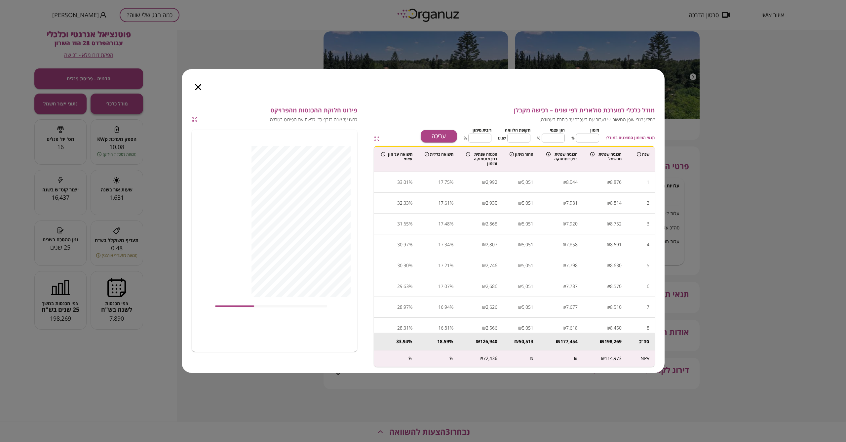
type input "****"
drag, startPoint x: 247, startPoint y: 305, endPoint x: 347, endPoint y: 297, distance: 100.5
click at [348, 300] on div "8,630 עלות תפעול תשלומים החזר הלוואה רווח נקי מהמערכת" at bounding box center [275, 241] width 166 height 222
type input "***"
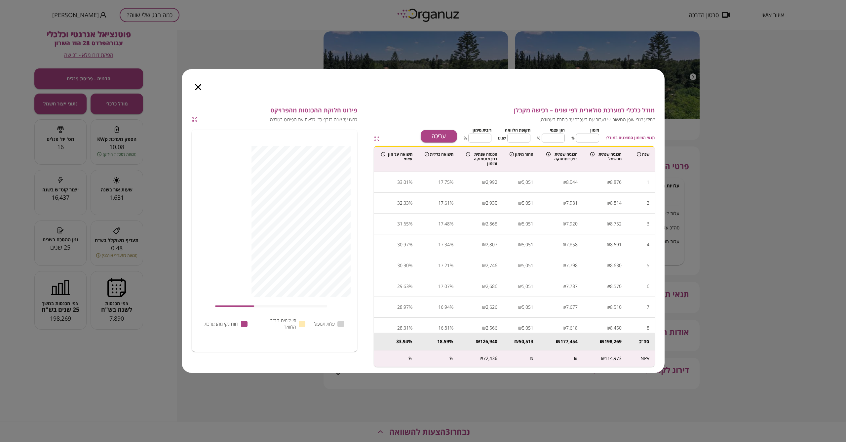
drag, startPoint x: 314, startPoint y: 306, endPoint x: 218, endPoint y: 304, distance: 96.9
click at [218, 304] on div at bounding box center [281, 306] width 133 height 11
click at [413, 132] on button "עריכה" at bounding box center [439, 136] width 36 height 13
drag, startPoint x: 586, startPoint y: 138, endPoint x: 593, endPoint y: 138, distance: 6.6
click at [413, 138] on input "**" at bounding box center [587, 138] width 23 height 18
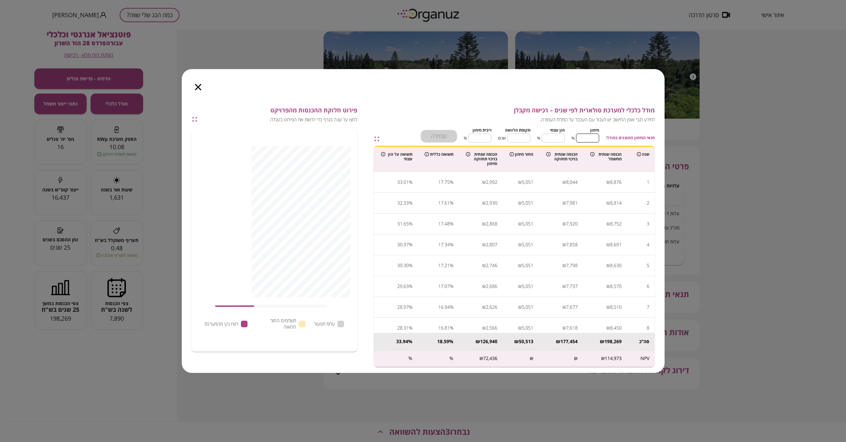
type input "*"
type input "***"
click at [413, 135] on button "שמירה" at bounding box center [439, 136] width 36 height 13
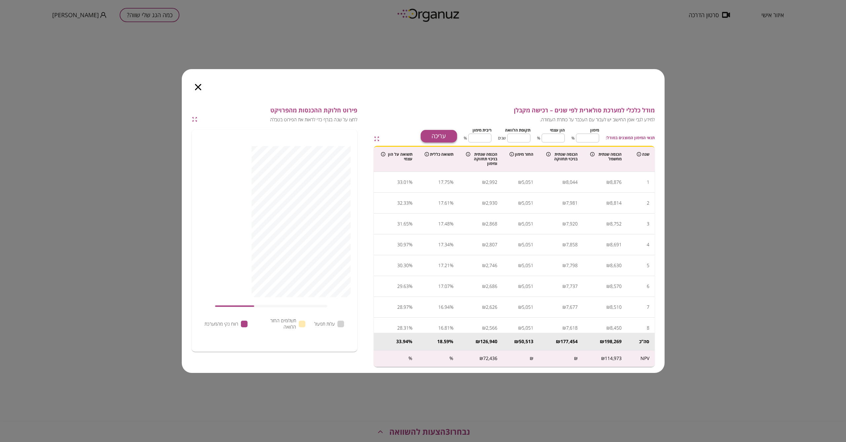
type input "**"
type input "*"
type input "***"
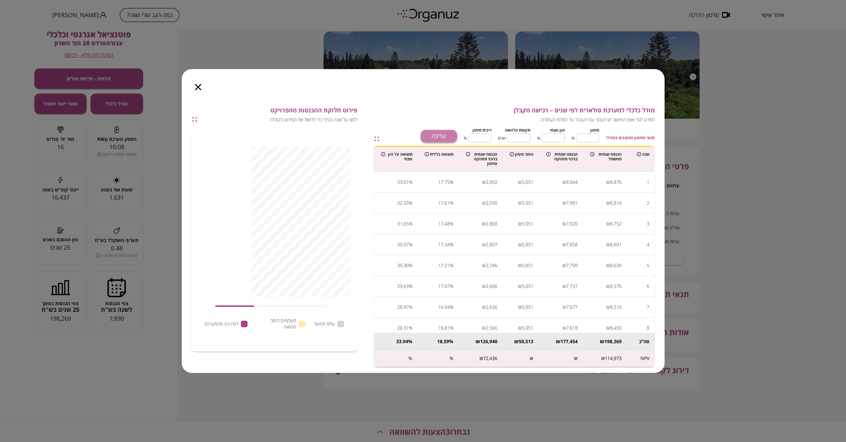
click at [413, 136] on button "עריכה" at bounding box center [439, 136] width 36 height 13
drag, startPoint x: 516, startPoint y: 138, endPoint x: 519, endPoint y: 139, distance: 3.4
click at [413, 138] on input "*" at bounding box center [519, 138] width 23 height 18
click at [413, 139] on input "*" at bounding box center [519, 138] width 23 height 18
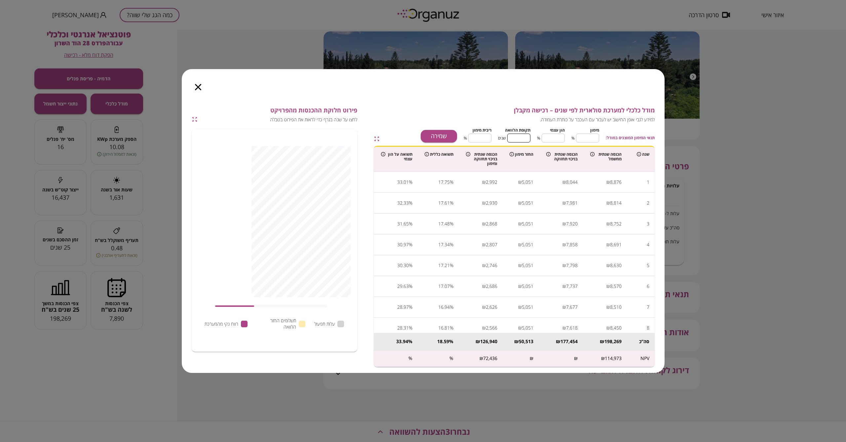
click at [413, 139] on input "*" at bounding box center [519, 138] width 23 height 18
type input "*"
click at [413, 137] on input "****" at bounding box center [479, 138] width 23 height 18
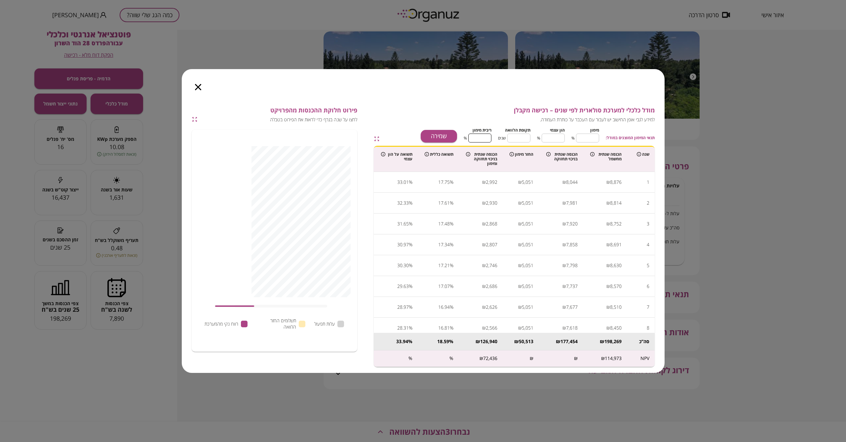
type input "*"
click at [413, 136] on button "שמירה" at bounding box center [439, 136] width 36 height 13
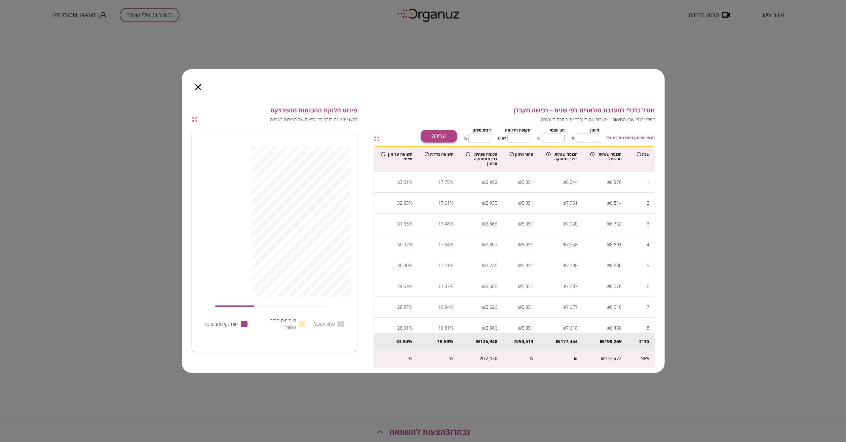
type input "**"
type input "****"
type input "*"
type input "****"
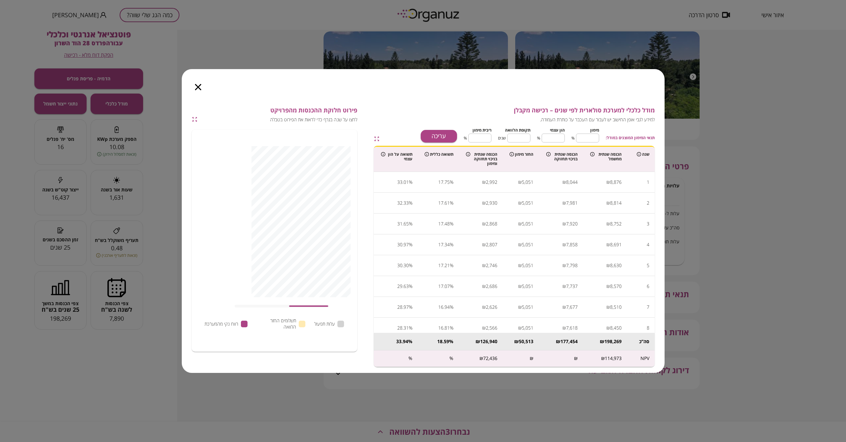
type input "****"
drag, startPoint x: 249, startPoint y: 304, endPoint x: 339, endPoint y: 303, distance: 90.3
click at [339, 303] on div at bounding box center [281, 306] width 133 height 11
drag, startPoint x: 434, startPoint y: 346, endPoint x: 458, endPoint y: 346, distance: 24.1
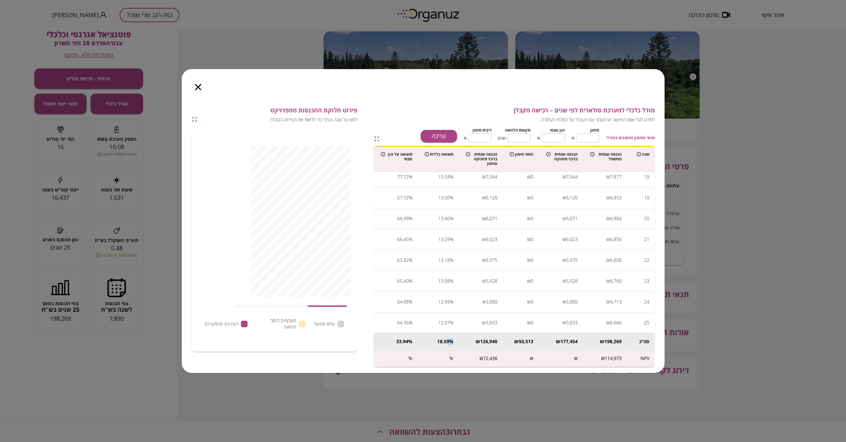
click at [413, 346] on td "% 18.59" at bounding box center [438, 342] width 41 height 18
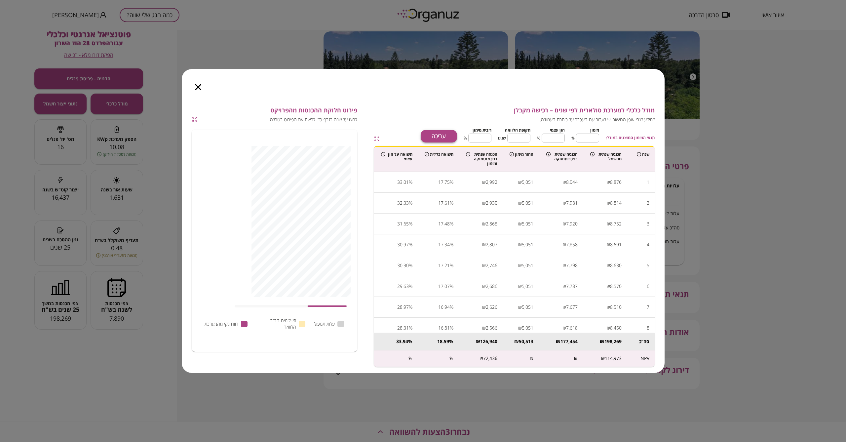
click at [413, 141] on button "עריכה" at bounding box center [439, 136] width 36 height 13
click at [413, 139] on div "שמירה" at bounding box center [439, 136] width 36 height 13
click at [413, 136] on input "*" at bounding box center [519, 138] width 23 height 18
click at [413, 132] on button "שמירה" at bounding box center [439, 136] width 36 height 13
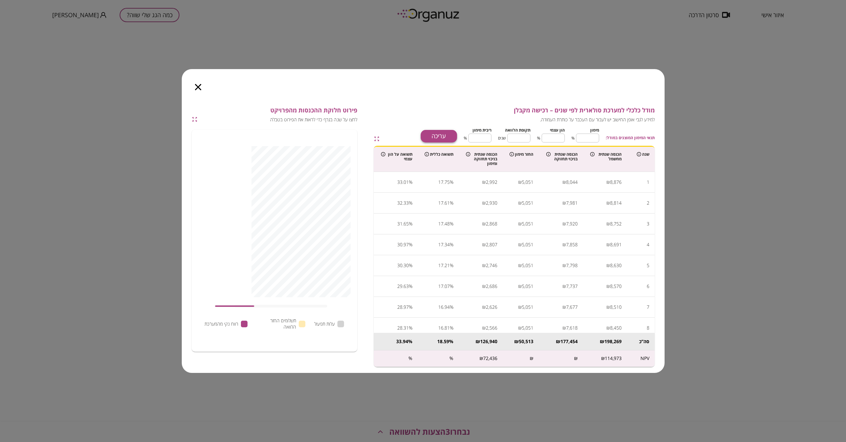
type input "*"
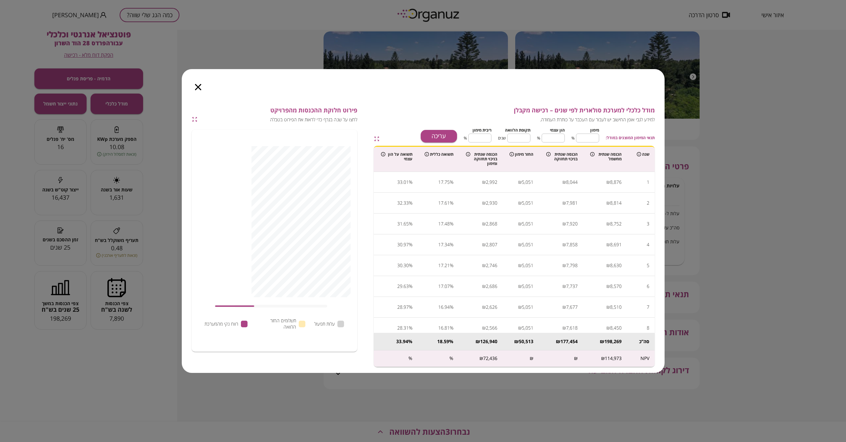
click at [413, 137] on div "תנאי המימון המוצגים במודל: [PERSON_NAME] * ​ % הון עצמי *** ​ % תקופת הלוואה * …" at bounding box center [556, 134] width 198 height 17
click at [413, 134] on button "עריכה" at bounding box center [439, 136] width 36 height 13
type input "*"
type input "**"
click at [413, 137] on input "*" at bounding box center [587, 138] width 23 height 18
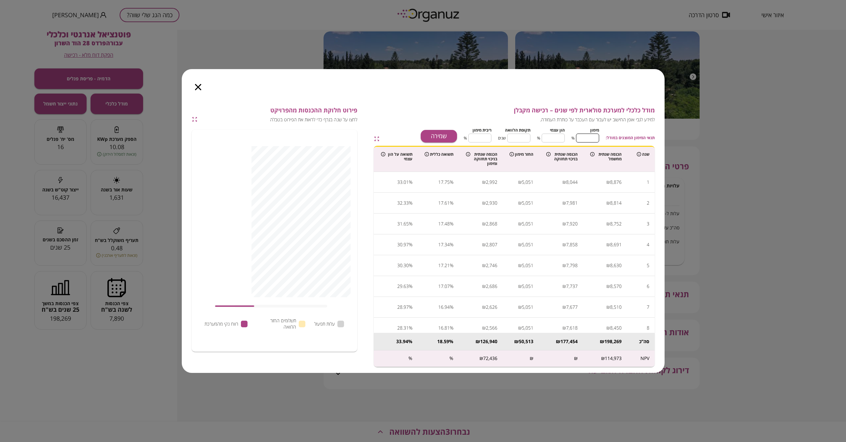
type input "*"
click at [413, 139] on input "*" at bounding box center [519, 138] width 23 height 18
click at [413, 137] on button "שמירה" at bounding box center [439, 136] width 36 height 13
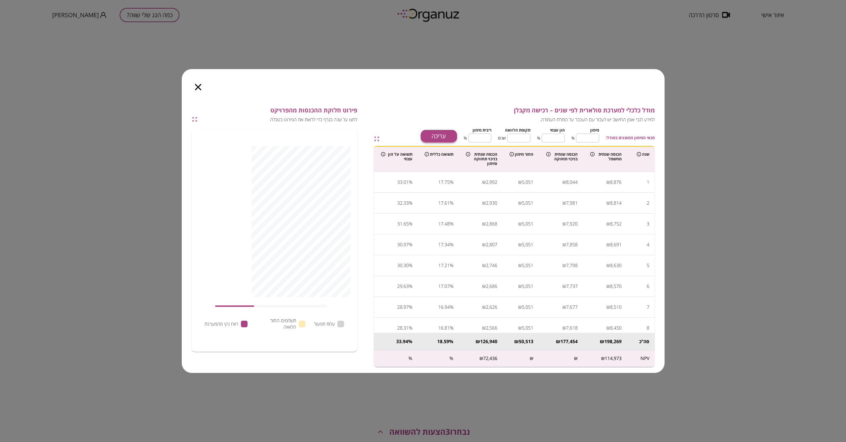
type input "*"
type input "***"
type input "*"
type input "**"
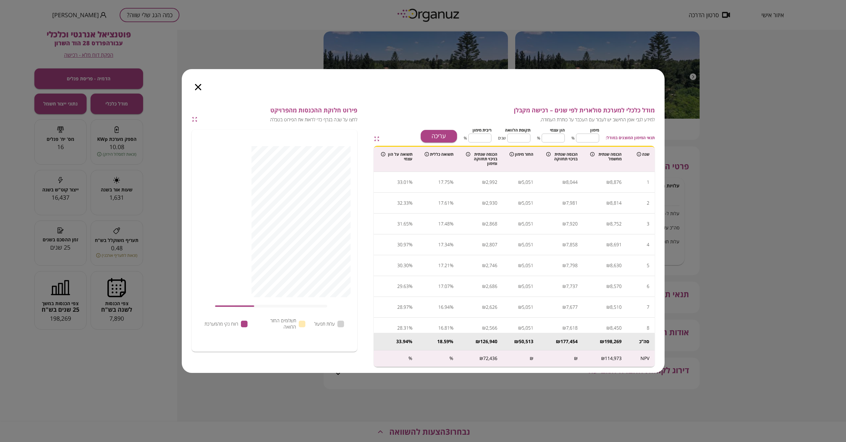
click at [413, 139] on div "עריכה" at bounding box center [439, 136] width 36 height 13
click at [413, 136] on button "עריכה" at bounding box center [439, 136] width 36 height 13
click at [413, 136] on input "*" at bounding box center [519, 138] width 23 height 18
click at [413, 136] on button "שמירה" at bounding box center [439, 136] width 36 height 13
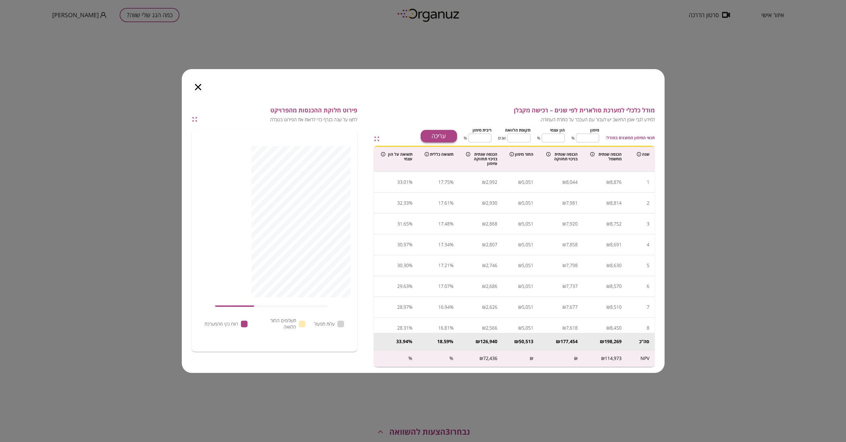
type input "*"
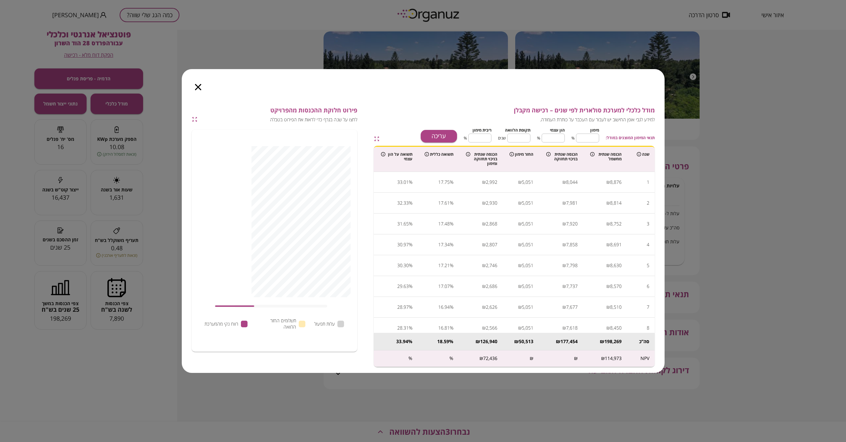
click at [334, 123] on div "פירוט חלוקת ההכנסות מהפרויקט לחצו על שנה בגרף כדי לראות את הפירוט בטבלה עלות תפ…" at bounding box center [275, 218] width 166 height 222
click at [200, 91] on div at bounding box center [198, 83] width 33 height 28
click at [199, 89] on icon "button" at bounding box center [198, 87] width 6 height 6
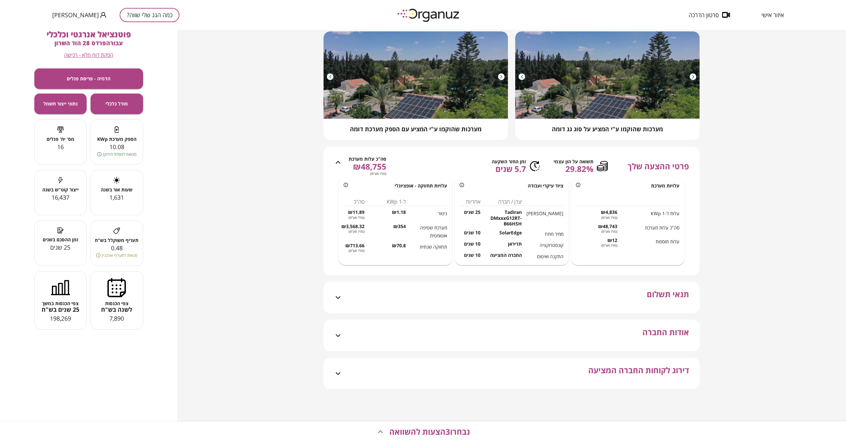
scroll to position [73, 0]
click at [122, 100] on button "מודל כלכלי" at bounding box center [117, 104] width 53 height 20
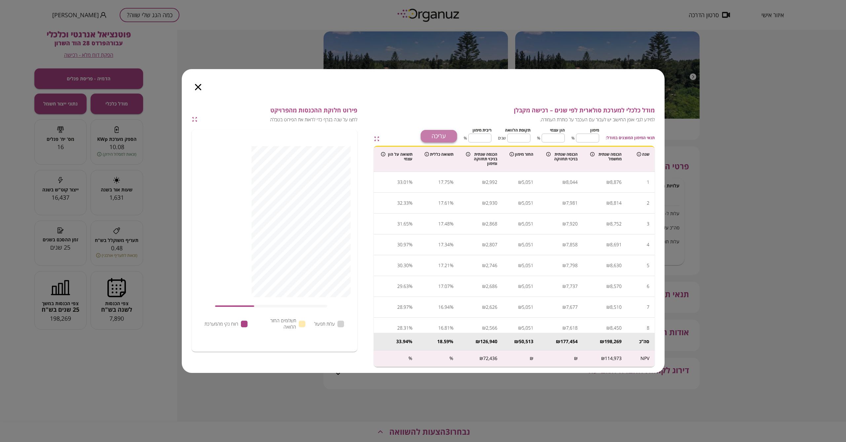
click at [413, 132] on button "עריכה" at bounding box center [439, 136] width 36 height 13
type input "*"
type input "***"
click at [413, 139] on input "*" at bounding box center [587, 138] width 23 height 18
click at [413, 130] on button "שמירה" at bounding box center [439, 136] width 36 height 13
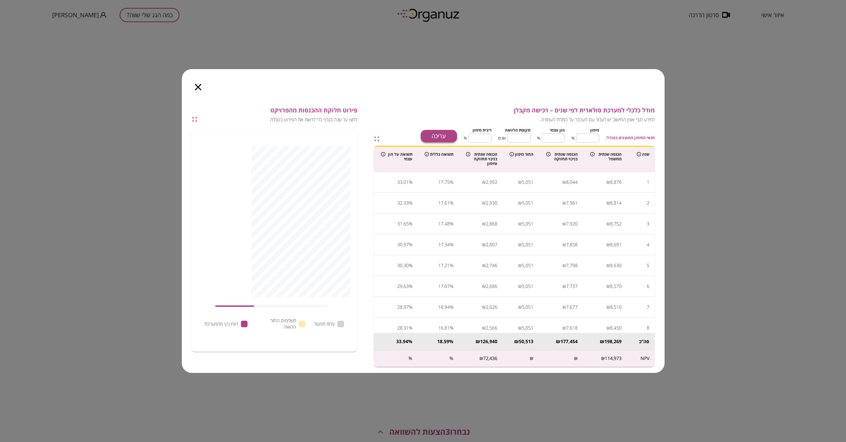
type input "*"
type input "**"
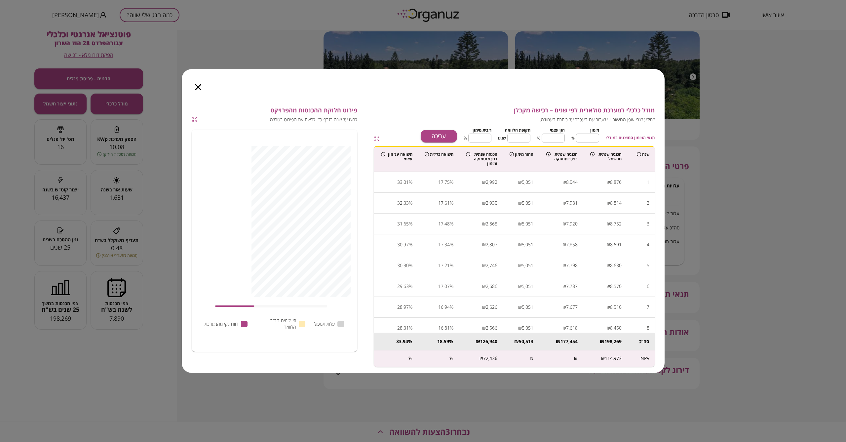
type input "*"
type input "***"
click at [413, 131] on button "עריכה" at bounding box center [439, 136] width 36 height 13
click at [413, 137] on input "*" at bounding box center [587, 138] width 23 height 18
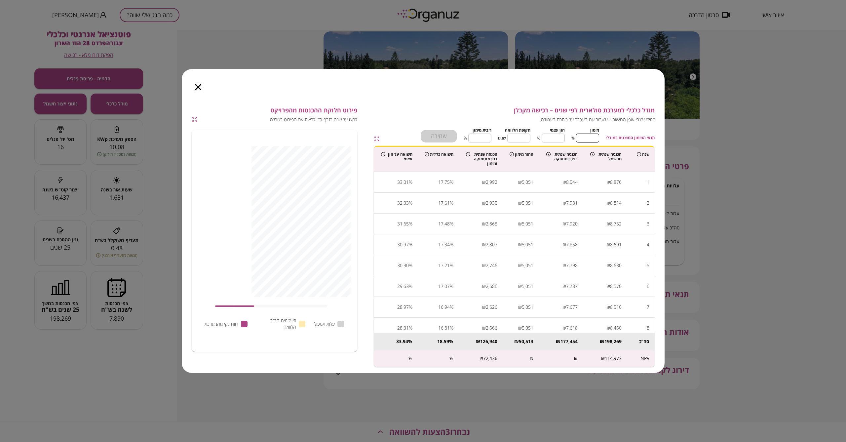
type input "*"
type input "**"
click at [413, 130] on button "שמירה" at bounding box center [439, 136] width 36 height 13
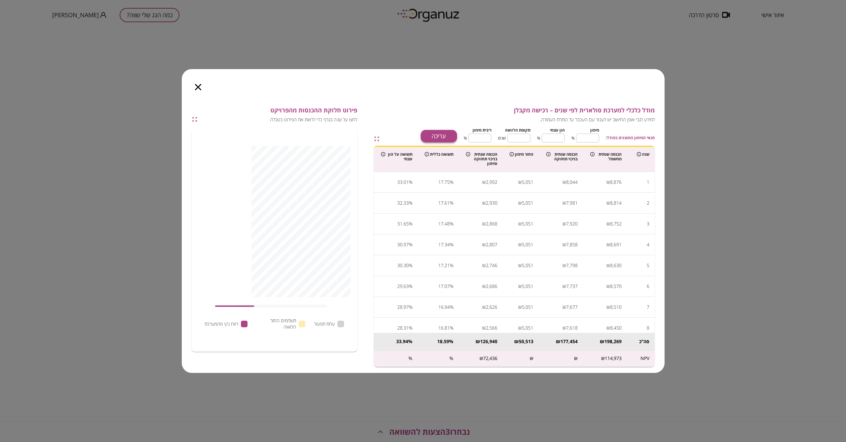
type input "*"
type input "***"
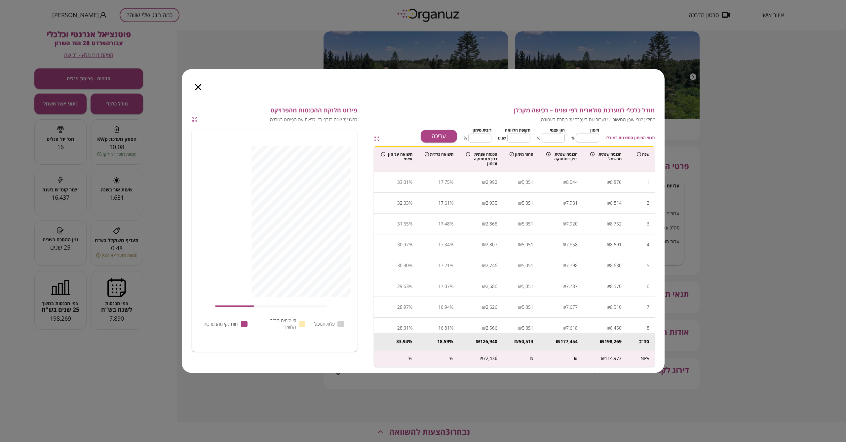
type input "**"
click at [413, 134] on button "עריכה" at bounding box center [439, 136] width 36 height 13
click at [413, 138] on input "**" at bounding box center [587, 138] width 23 height 18
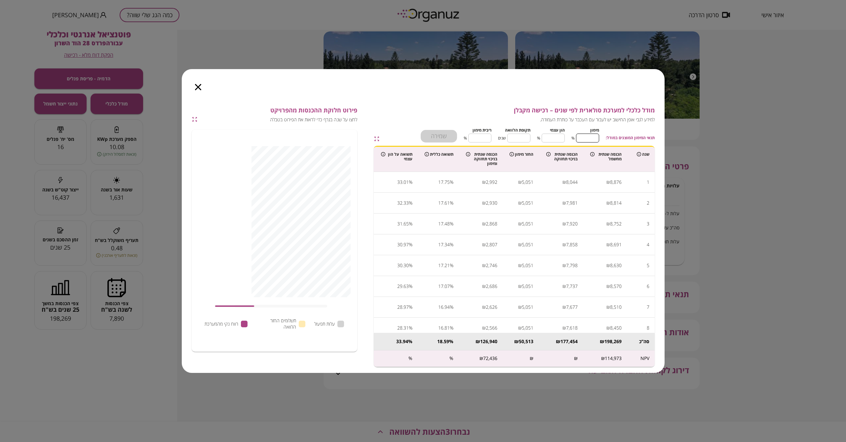
click at [413, 138] on input "**" at bounding box center [587, 138] width 23 height 18
type input "*"
type input "***"
click at [413, 133] on button "שמירה" at bounding box center [439, 136] width 36 height 13
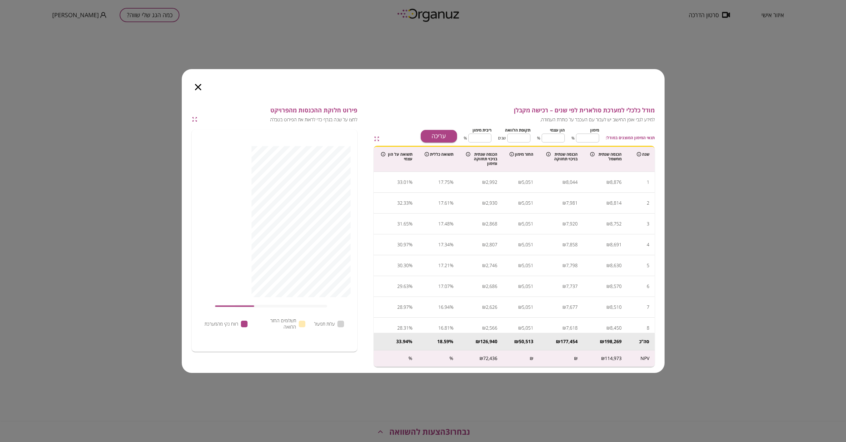
type input "**"
type input "*"
type input "***"
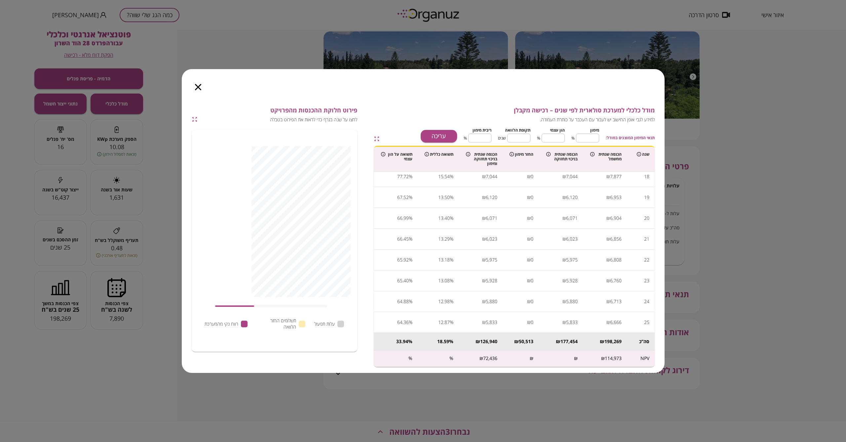
scroll to position [359, 0]
click at [413, 310] on div "מודל כלכלי למערכת סולארית לפי שנים – רכישה מקבלן למידע לגבי אופן החישוב יש לעבו…" at bounding box center [423, 221] width 846 height 442
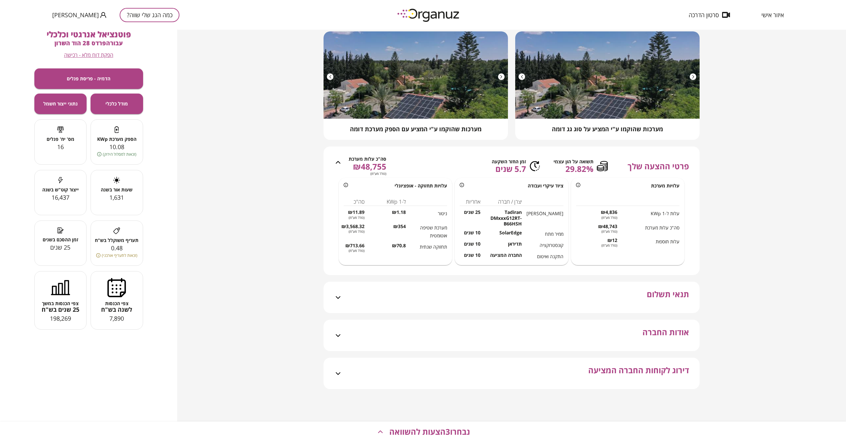
scroll to position [75, 0]
click at [413, 162] on icon at bounding box center [604, 166] width 8 height 10
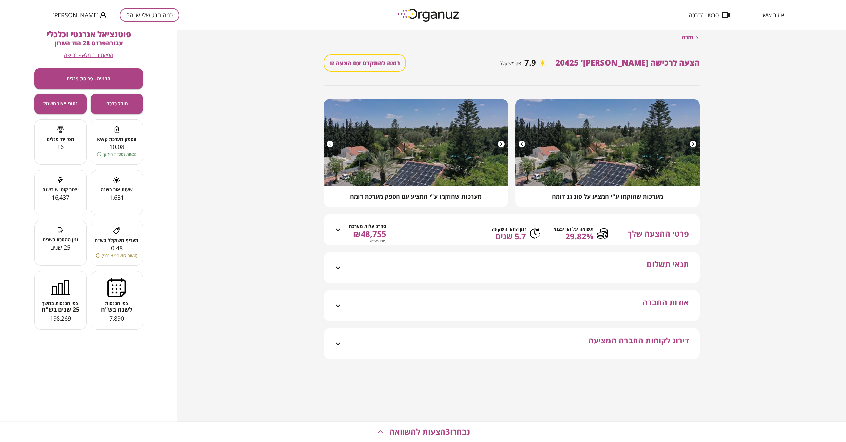
scroll to position [0, 0]
click at [413, 265] on div "תנאי תשלום" at bounding box center [515, 267] width 347 height 31
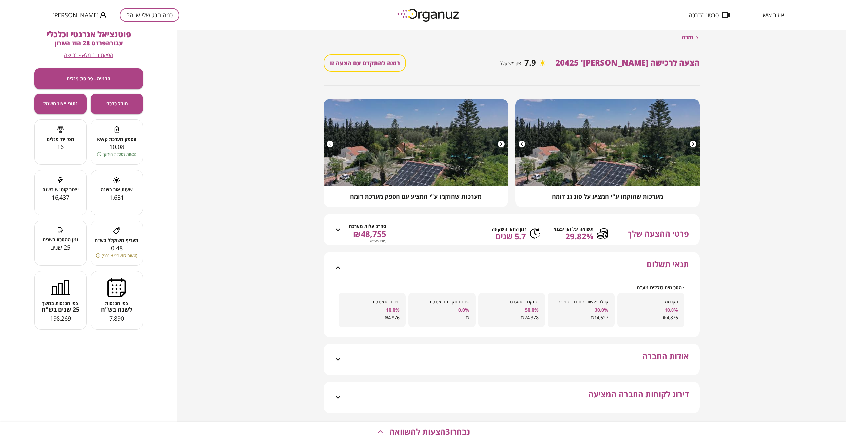
click at [413, 283] on span "תנאי תשלום" at bounding box center [668, 271] width 42 height 23
